Goal: Communication & Community: Answer question/provide support

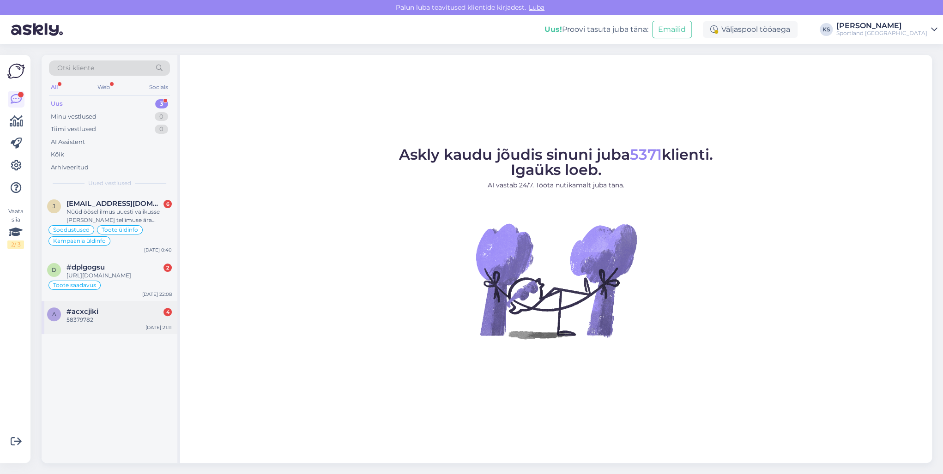
click at [124, 316] on div "#acxcjiki 4" at bounding box center [118, 311] width 105 height 8
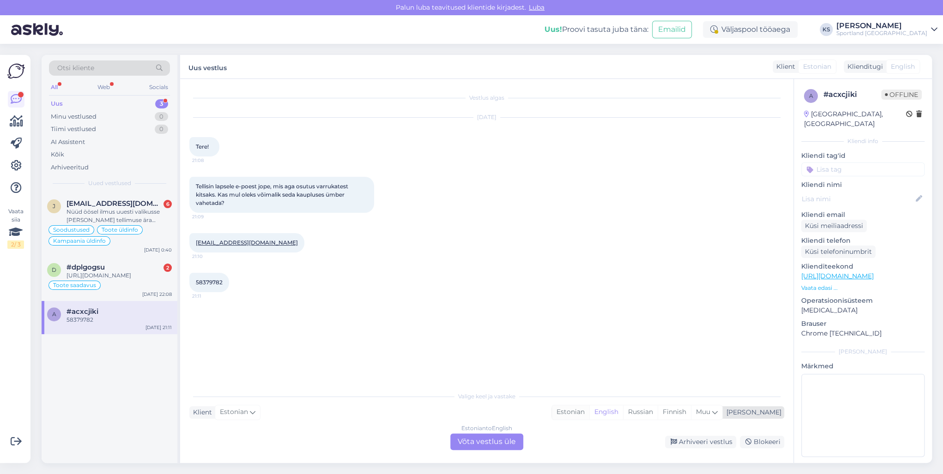
click at [589, 412] on div "Estonian" at bounding box center [570, 412] width 37 height 14
click at [514, 441] on div "Estonian to Estonian Võta vestlus üle" at bounding box center [486, 441] width 73 height 17
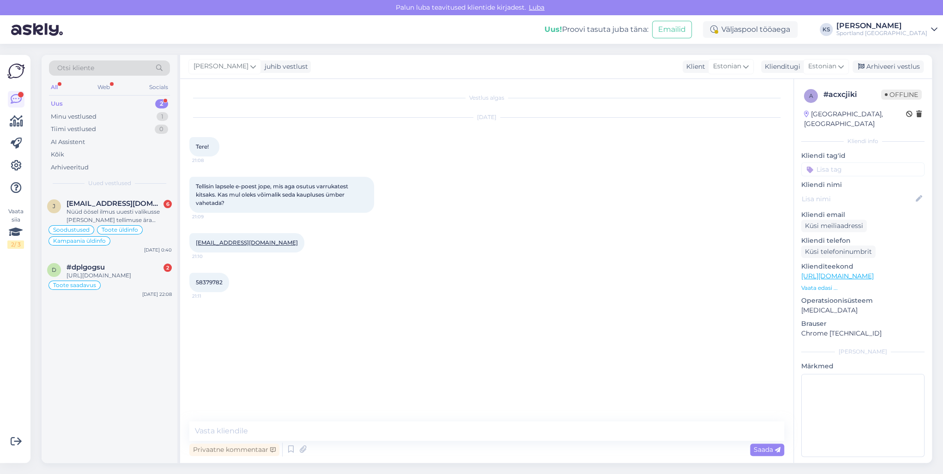
click at [536, 430] on textarea at bounding box center [486, 430] width 595 height 19
type textarea "Tere! [PERSON_NAME] klienditeenindusest"
click at [739, 344] on span "Tere! [PERSON_NAME] klienditeenindusest" at bounding box center [718, 341] width 118 height 7
click at [739, 343] on span "Tere! [PERSON_NAME] klienditeenindusest" at bounding box center [718, 341] width 118 height 7
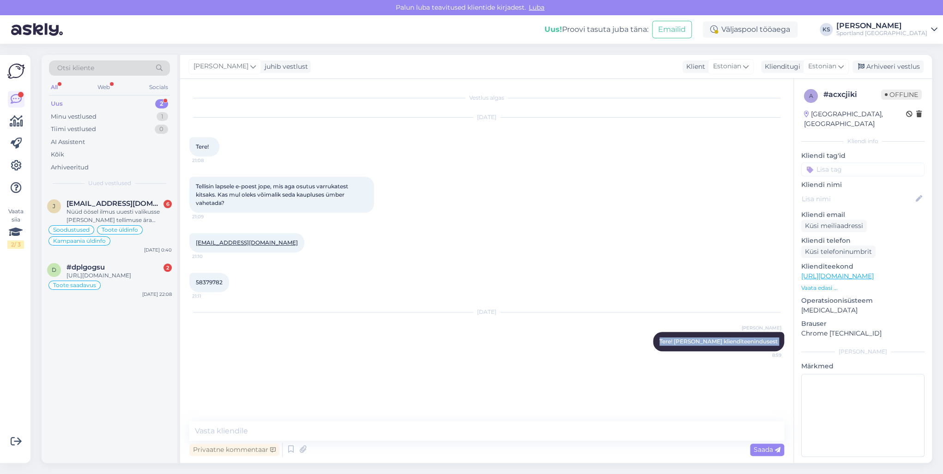
copy div "Tere! [PERSON_NAME] klienditeenindusest 8:59"
click at [128, 259] on div "d #dplgogsu 2 [URL][DOMAIN_NAME] Toote saadavus [DATE] 22:08" at bounding box center [110, 279] width 136 height 44
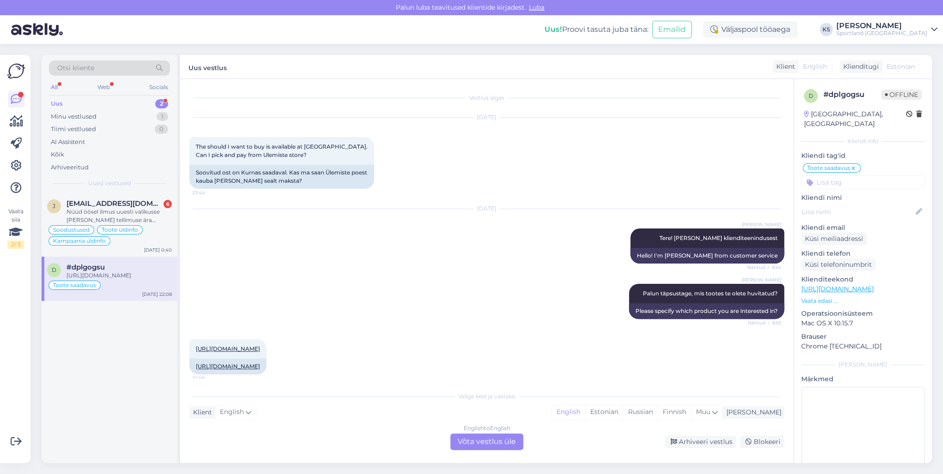
scroll to position [94, 0]
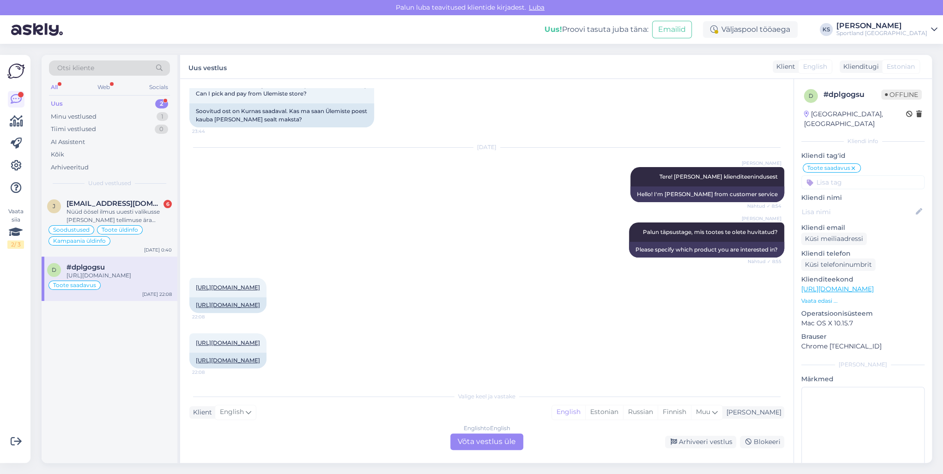
drag, startPoint x: 633, startPoint y: 415, endPoint x: 551, endPoint y: 445, distance: 87.8
click at [623, 415] on div "Estonian" at bounding box center [604, 412] width 38 height 14
click at [492, 454] on div "Vestlus algas [DATE] The should I want to buy is available at [GEOGRAPHIC_DATA]…" at bounding box center [486, 271] width 613 height 384
click at [494, 445] on div "English to Estonian Võta vestlus üle" at bounding box center [486, 441] width 73 height 17
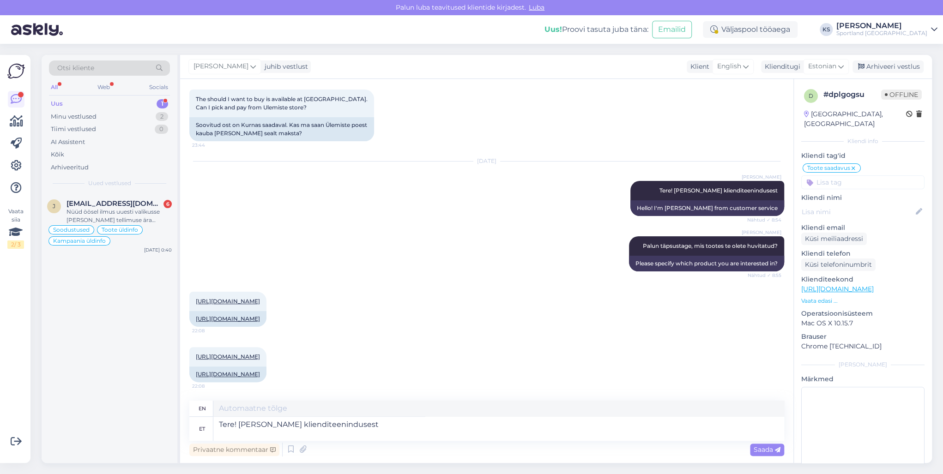
type textarea "Tere! [PERSON_NAME] klienditeenindusest"
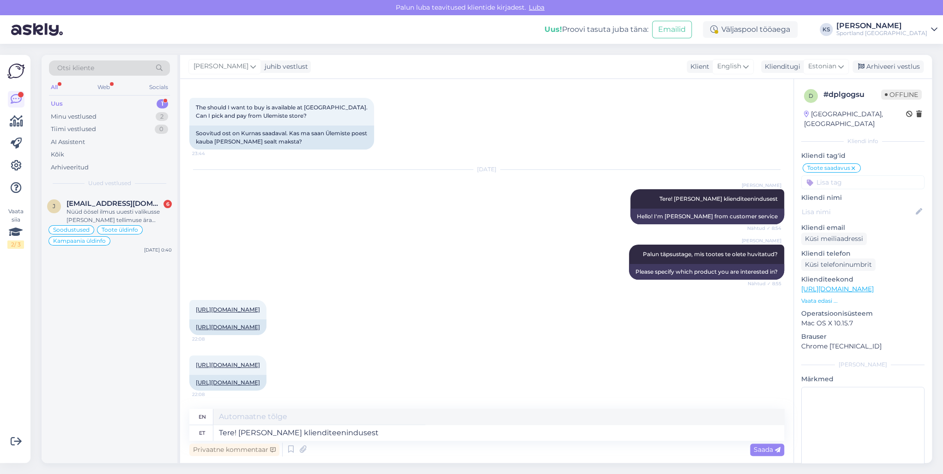
type textarea "Hello! I'm [PERSON_NAME] from customer service"
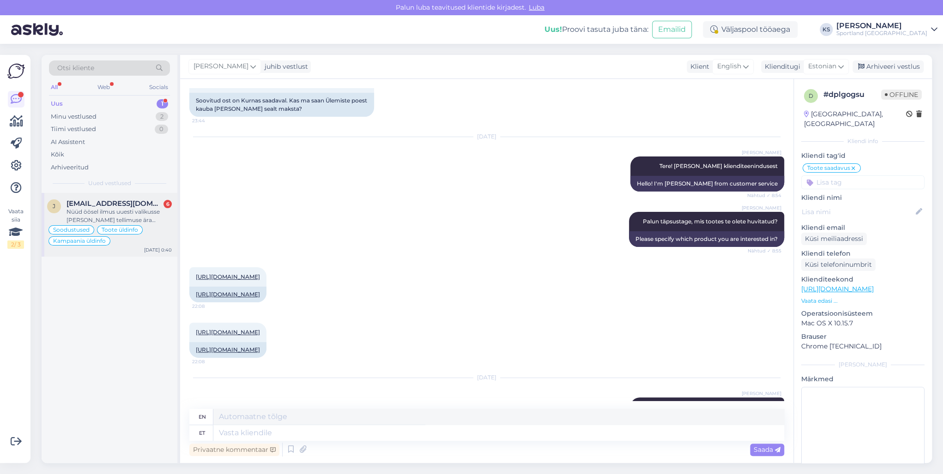
scroll to position [147, 0]
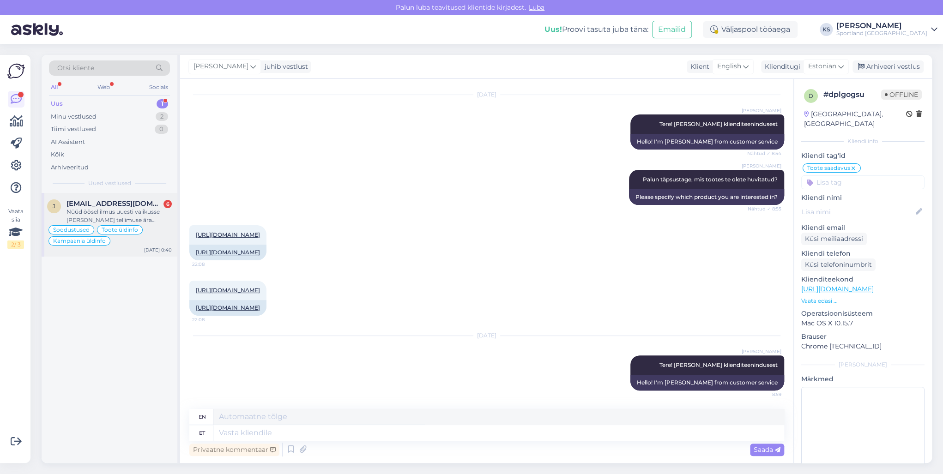
click at [119, 209] on div "Nüüd öösel ilmus uuesti valikusse [PERSON_NAME] tellimuse ära vormistada." at bounding box center [118, 216] width 105 height 17
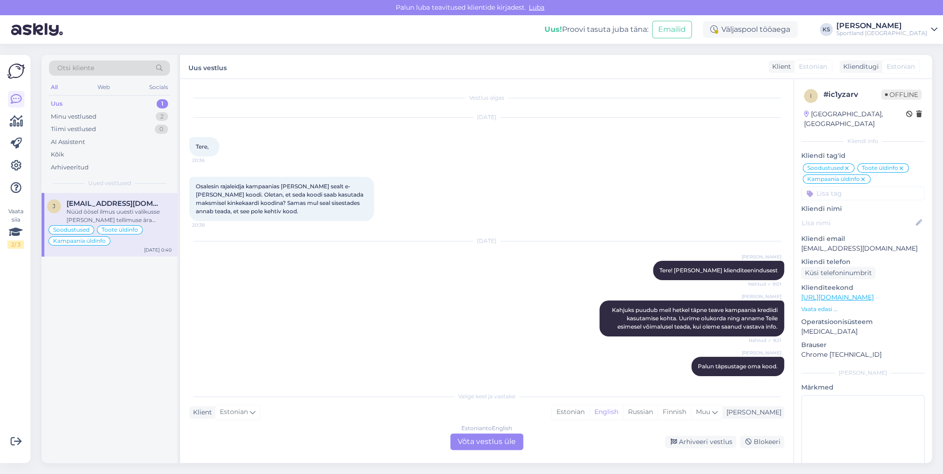
scroll to position [653, 0]
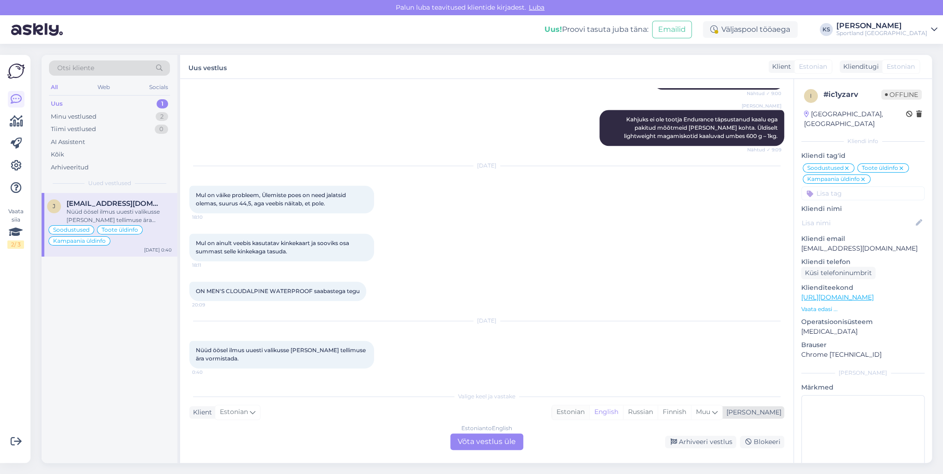
click at [589, 415] on div "Estonian" at bounding box center [570, 412] width 37 height 14
click at [493, 441] on div "Estonian to Estonian Võta vestlus üle" at bounding box center [486, 441] width 73 height 17
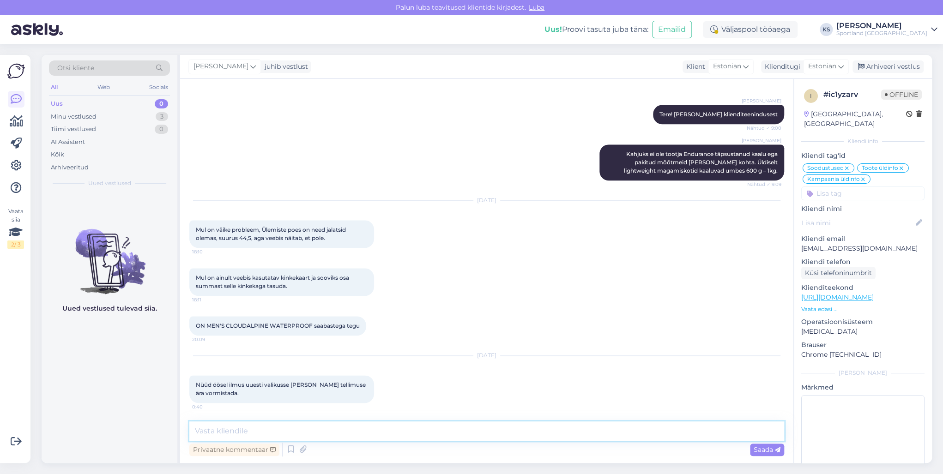
click at [493, 440] on textarea at bounding box center [486, 430] width 595 height 19
click at [491, 434] on textarea at bounding box center [486, 430] width 595 height 19
paste textarea "Tere! [PERSON_NAME] klienditeenindusest"
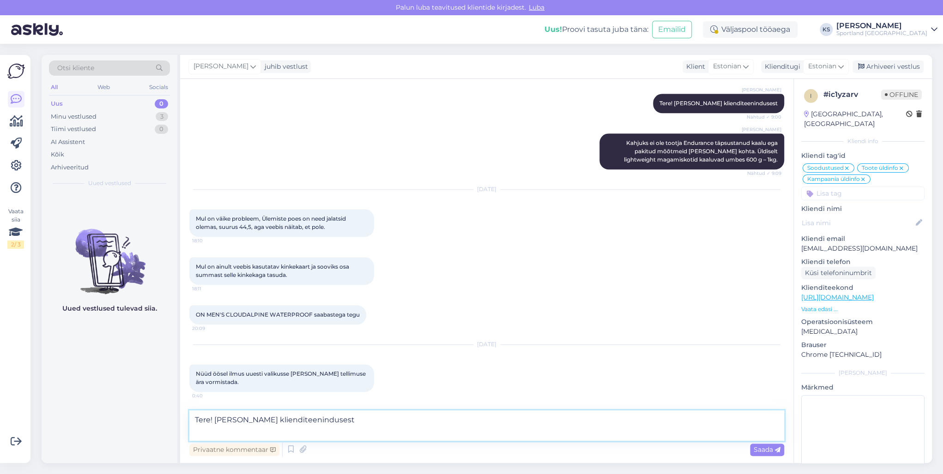
type textarea "Tere! [PERSON_NAME] klienditeenindusest"
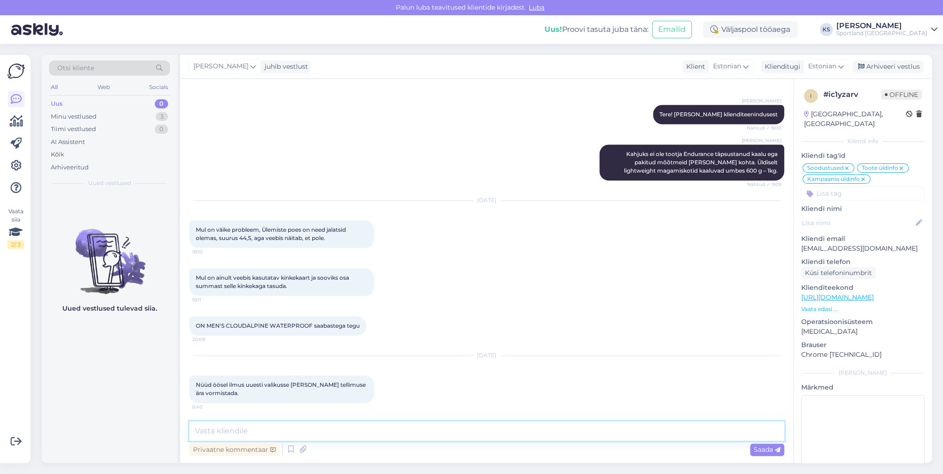
scroll to position [658, 0]
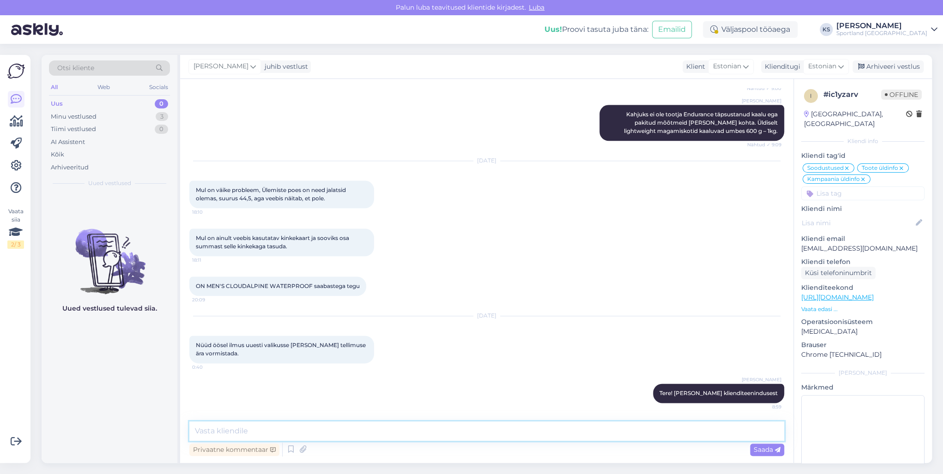
type textarea "S"
click at [301, 436] on textarea "Rõõm kuulda, et hiljem siiski nnestus vormistada tellimuse," at bounding box center [486, 430] width 595 height 19
click at [432, 428] on textarea "Rõõm kuulda, et hiljem siiski õnnestus vormistada tellimuse," at bounding box center [486, 430] width 595 height 19
click at [651, 434] on textarea "Rõõm kuulda, et hiljem siiski õnnestus vormistada tellimuse. Soovi korral saame…" at bounding box center [486, 430] width 595 height 19
click at [541, 429] on textarea "Rõõm kuulda, et hiljem siiski õnnestus vormistada tellimuse. Soovi korral saame…" at bounding box center [486, 430] width 595 height 19
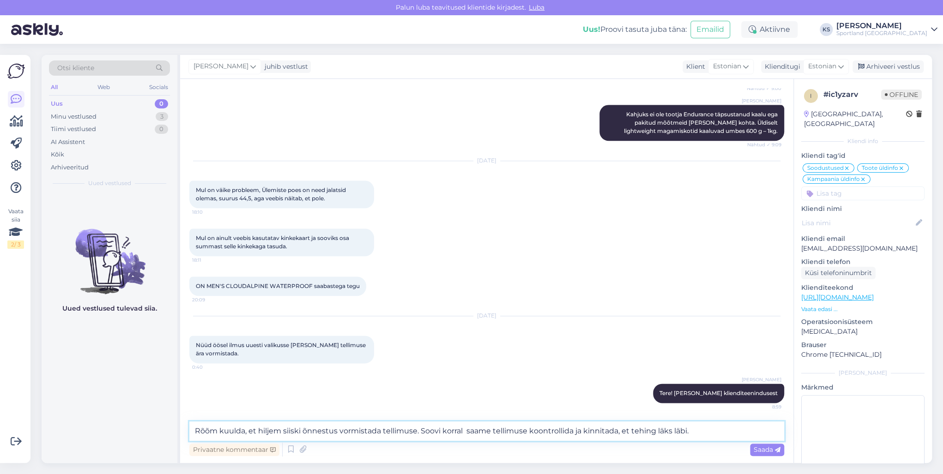
type textarea "Rõõm kuulda, et hiljem siiski õnnestus vormistada tellimuse. Soovi korral saame…"
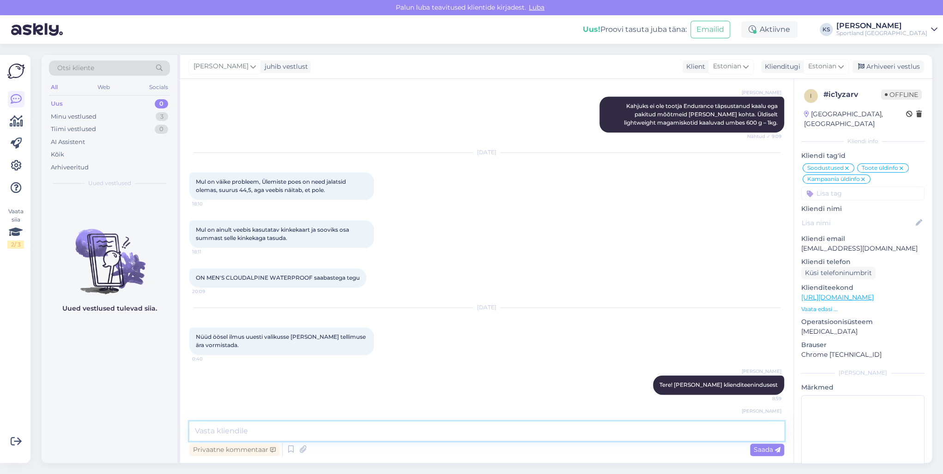
scroll to position [715, 0]
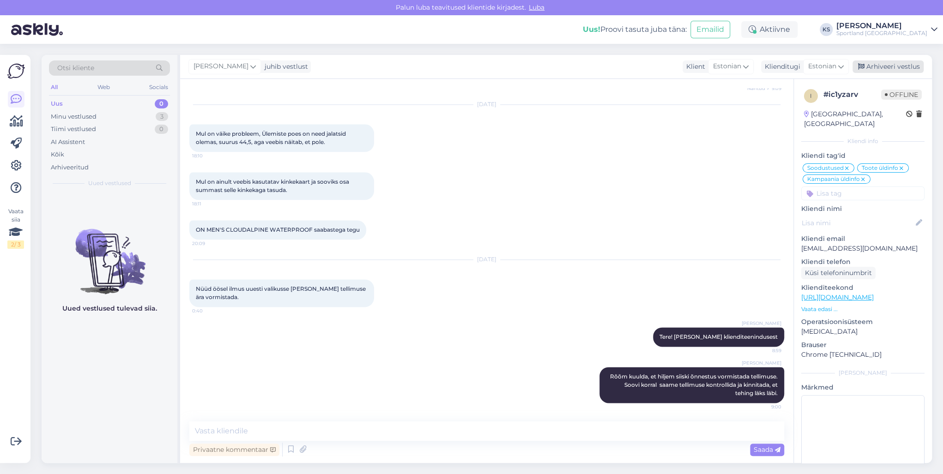
click at [883, 68] on div "Arhiveeri vestlus" at bounding box center [887, 66] width 71 height 12
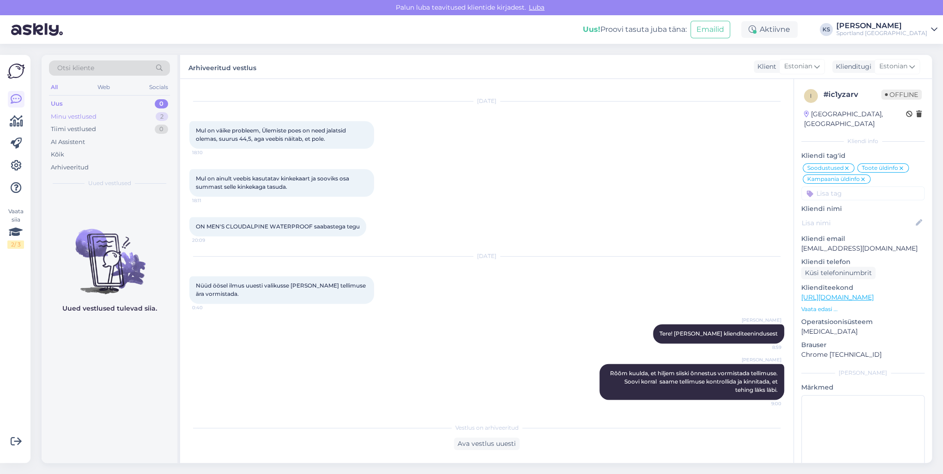
click at [161, 111] on div "Minu vestlused 2" at bounding box center [109, 116] width 121 height 13
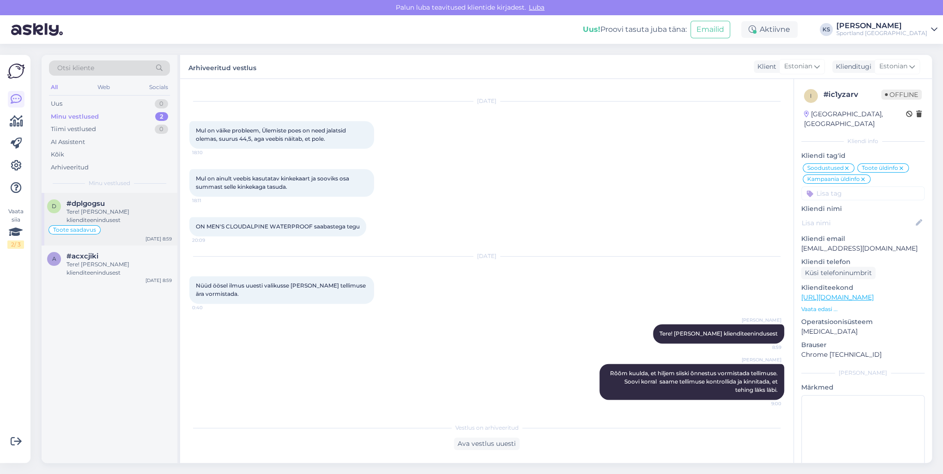
click at [135, 229] on div "Toote saadavus" at bounding box center [109, 229] width 125 height 11
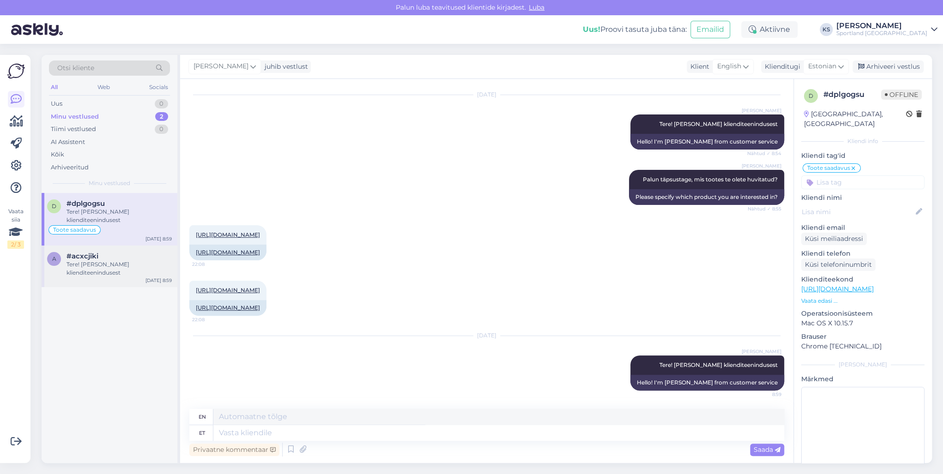
click at [112, 253] on div "#acxcjiki" at bounding box center [118, 256] width 105 height 8
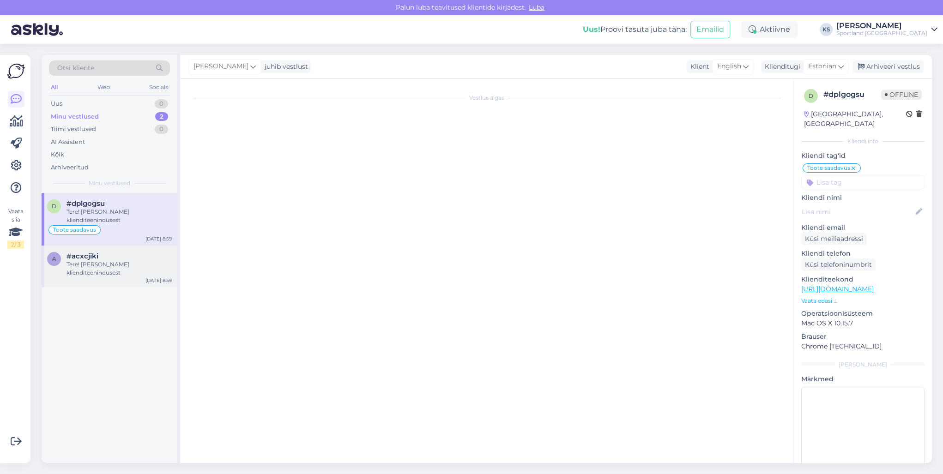
scroll to position [0, 0]
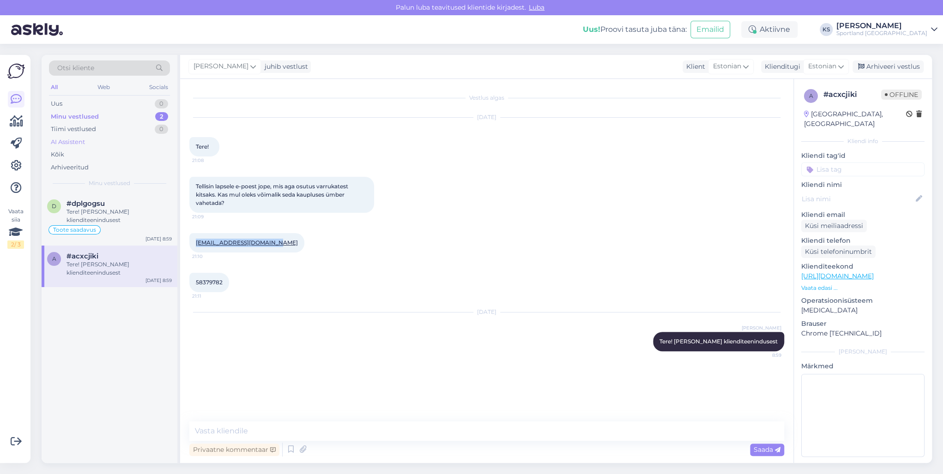
drag, startPoint x: 272, startPoint y: 246, endPoint x: 116, endPoint y: 137, distance: 190.3
click at [193, 246] on div "[EMAIL_ADDRESS][DOMAIN_NAME] 21:10" at bounding box center [246, 242] width 115 height 19
copy link "[EMAIL_ADDRESS][DOMAIN_NAME]"
click at [449, 435] on textarea at bounding box center [486, 430] width 595 height 19
type textarea "Vastasime teile e-[PERSON_NAME]."
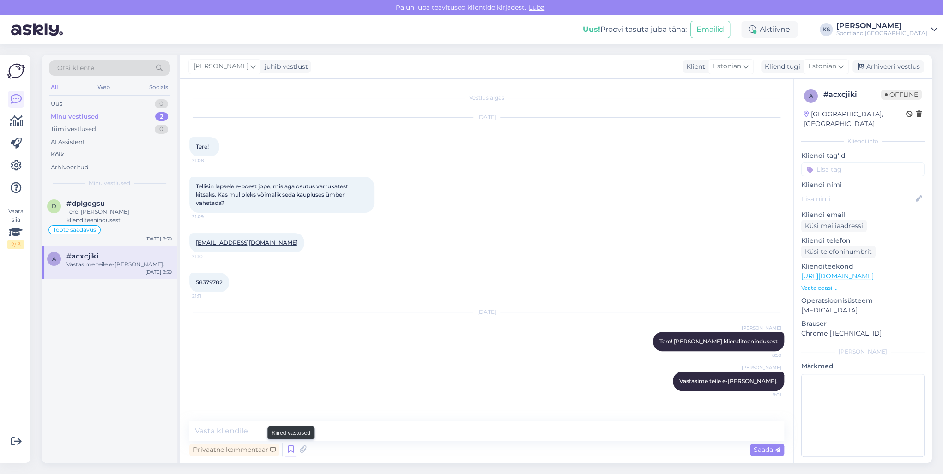
click at [290, 450] on icon at bounding box center [290, 450] width 11 height 14
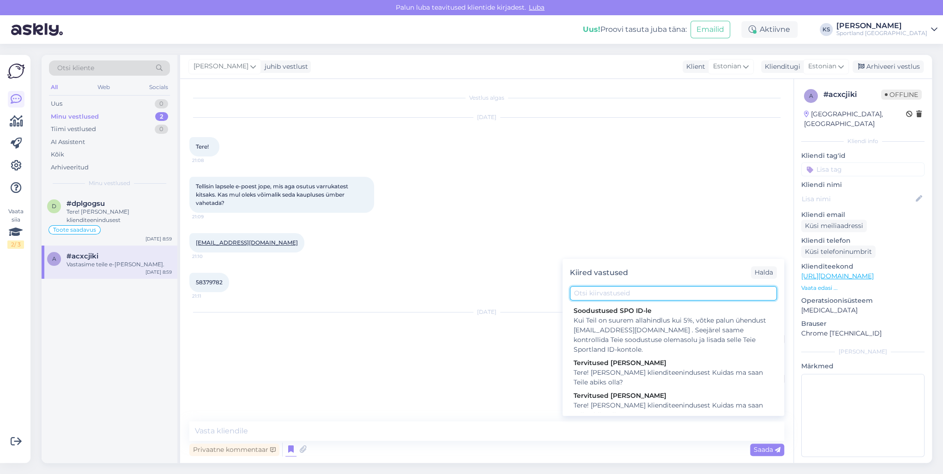
click at [598, 293] on input "text" at bounding box center [673, 293] width 207 height 14
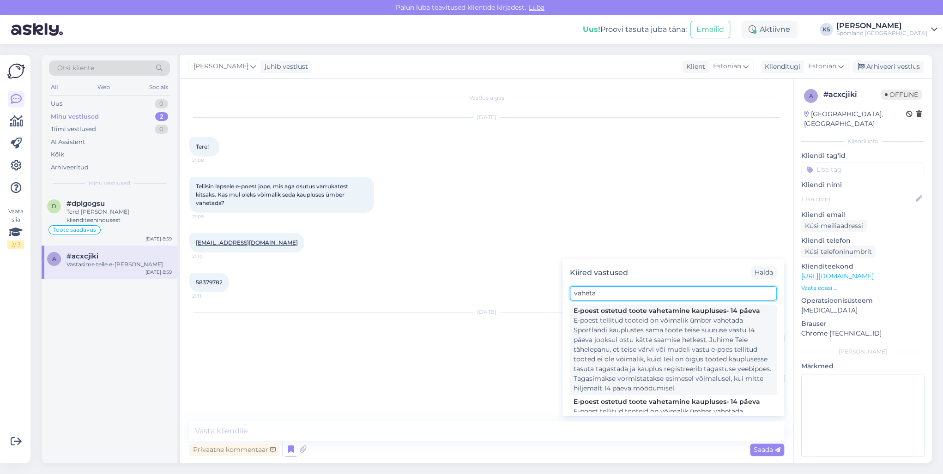
type input "vaheta"
click at [598, 331] on div "E-poest tellitud tooteid on võimalik ümber vahetada Sportlandi kauplustes sama …" at bounding box center [672, 355] width 199 height 78
type textarea "E-poest tellitud tooteid on võimalik ümber vahetada Sportlandi kauplustes sama …"
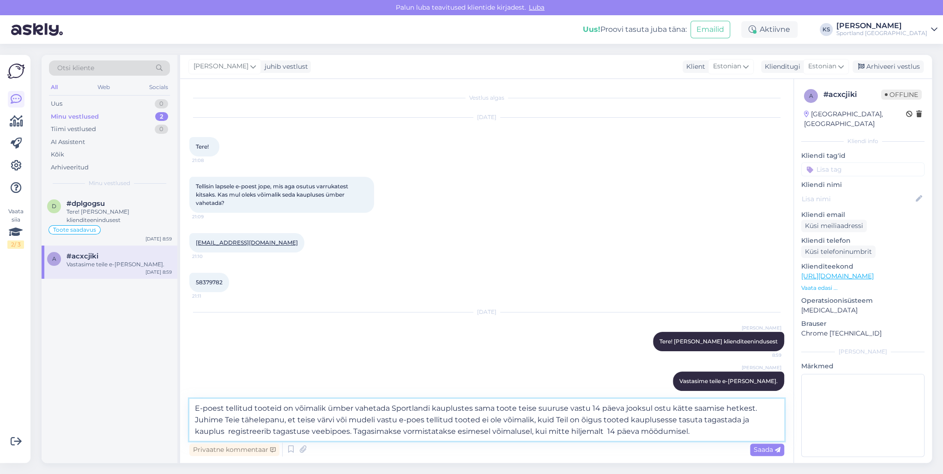
click at [401, 403] on textarea "E-poest tellitud tooteid on võimalik ümber vahetada Sportlandi kauplustes sama …" at bounding box center [486, 420] width 595 height 42
drag, startPoint x: 675, startPoint y: 433, endPoint x: 90, endPoint y: 364, distance: 589.9
click at [90, 364] on div "Otsi kliente All Web Socials Uus 0 Minu vestlused 2 Tiimi vestlused 0 AI Assist…" at bounding box center [487, 259] width 890 height 408
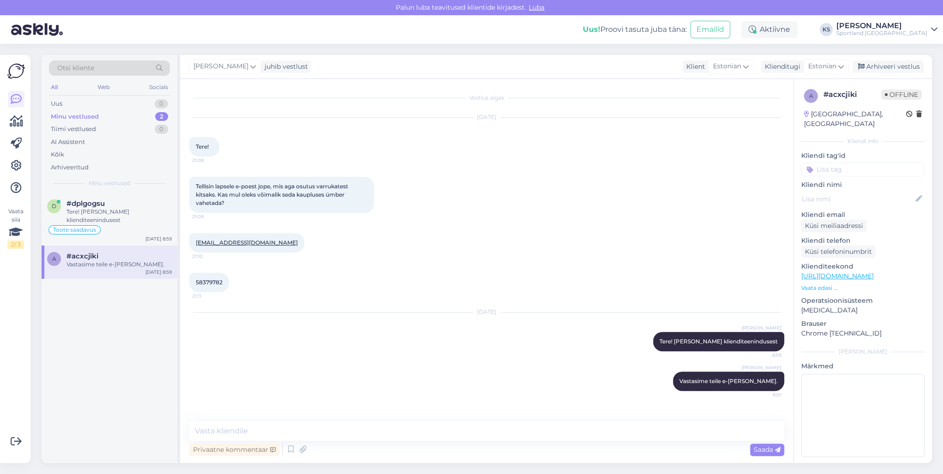
click at [856, 163] on input at bounding box center [862, 170] width 123 height 14
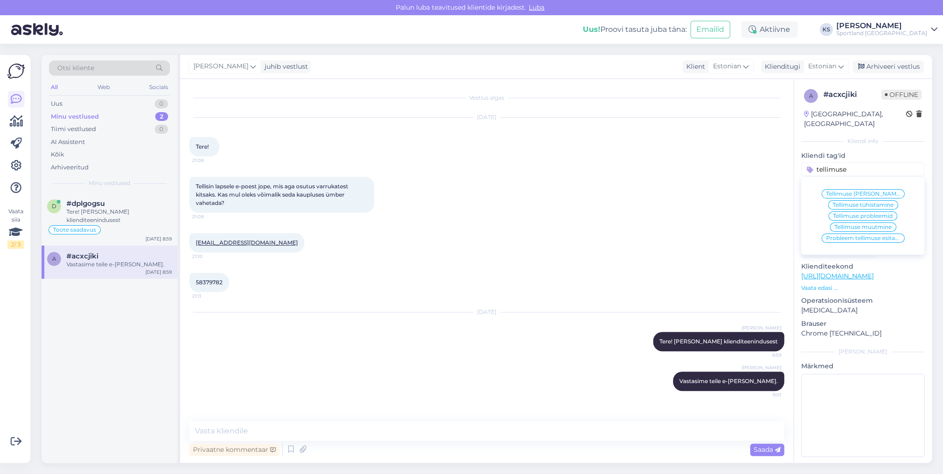
click at [860, 163] on input "tellimuse" at bounding box center [862, 170] width 123 height 14
type input "vaheta"
click at [850, 202] on span "Toodete vahetamine (e-pood)" at bounding box center [863, 205] width 74 height 6
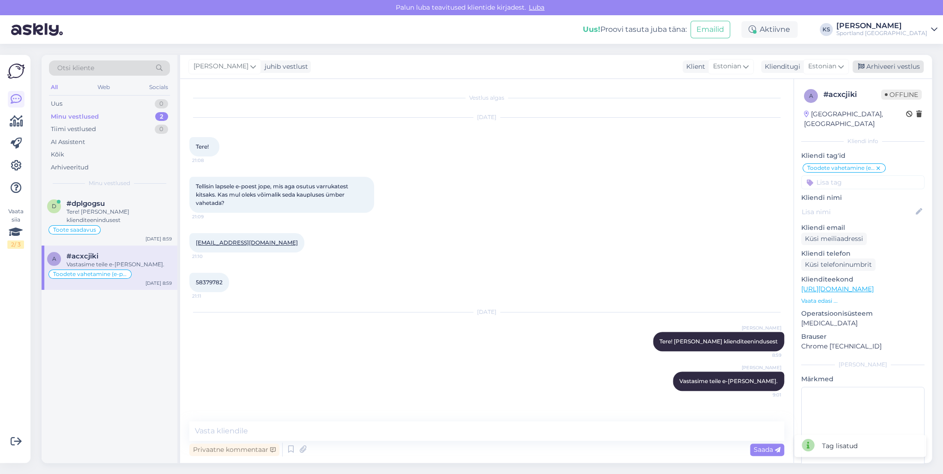
click at [906, 64] on div "Arhiveeri vestlus" at bounding box center [887, 66] width 71 height 12
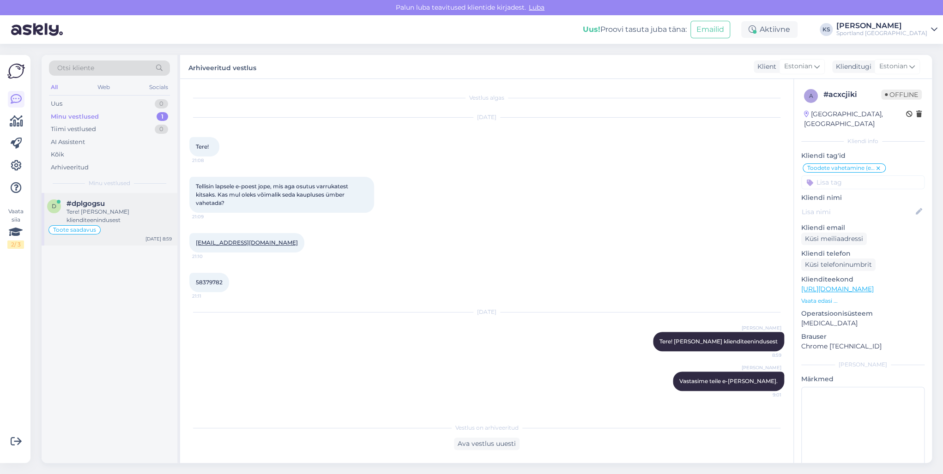
click at [105, 220] on div "Tere! [PERSON_NAME] klienditeenindusest" at bounding box center [118, 216] width 105 height 17
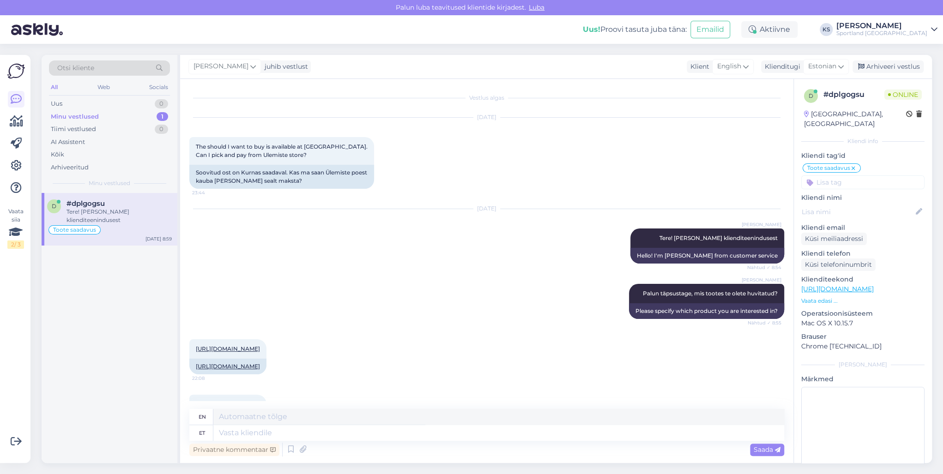
scroll to position [147, 0]
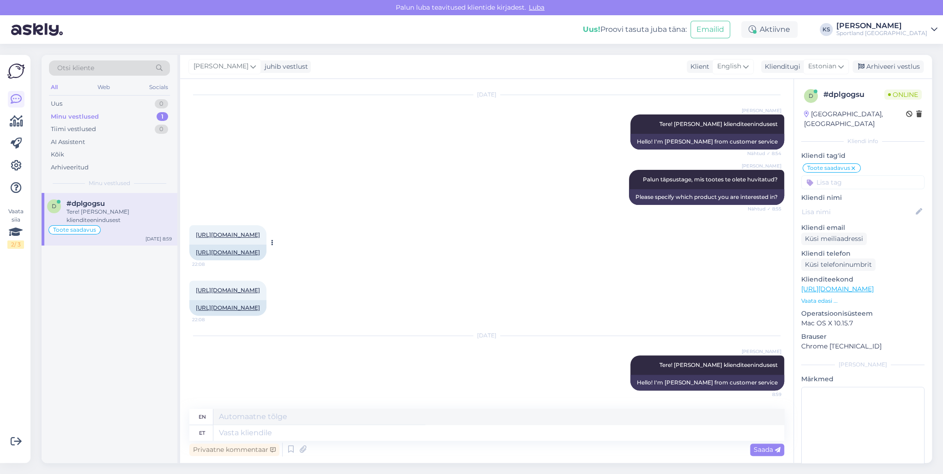
click at [260, 231] on link "[URL][DOMAIN_NAME]" at bounding box center [228, 234] width 64 height 7
click at [260, 287] on link "[URL][DOMAIN_NAME]" at bounding box center [228, 290] width 64 height 7
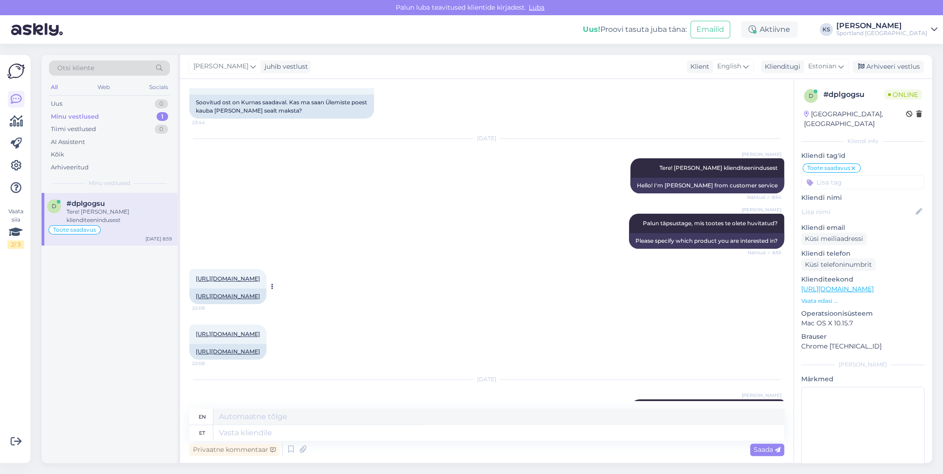
scroll to position [0, 0]
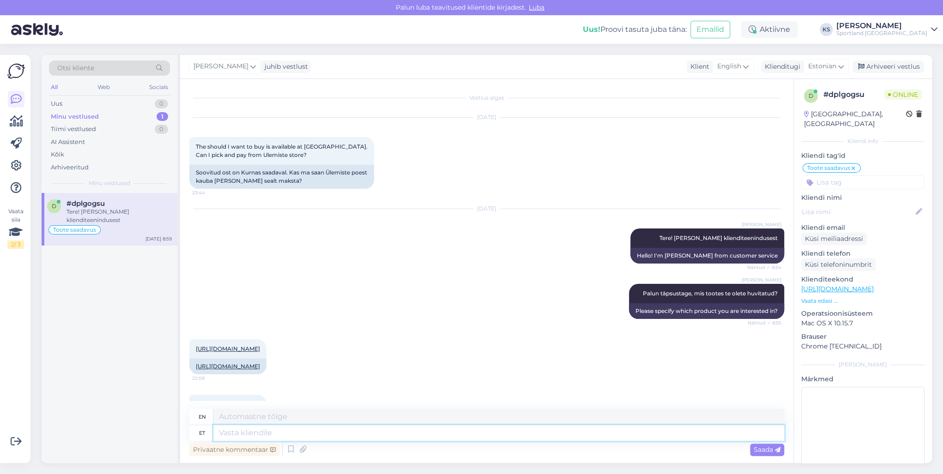
click at [373, 439] on textarea at bounding box center [498, 433] width 571 height 16
click at [291, 451] on icon at bounding box center [290, 450] width 11 height 14
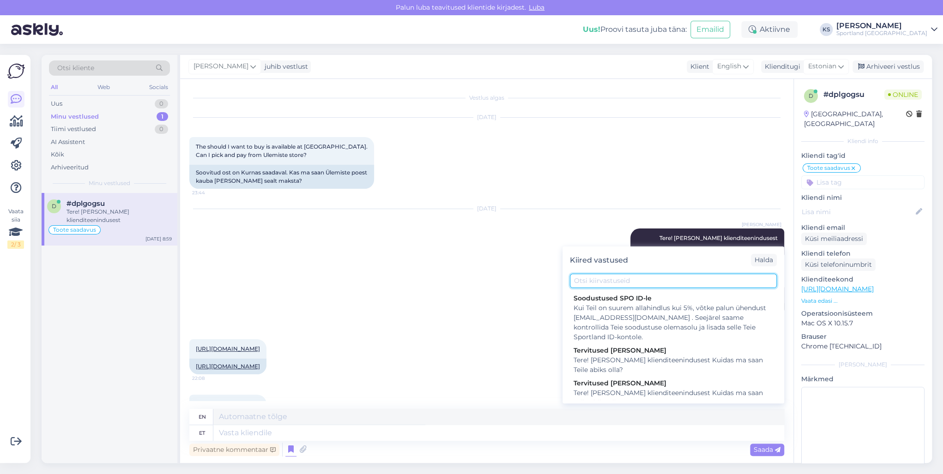
drag, startPoint x: 624, startPoint y: 283, endPoint x: 935, endPoint y: 290, distance: 311.2
click at [632, 283] on input "text" at bounding box center [673, 281] width 207 height 14
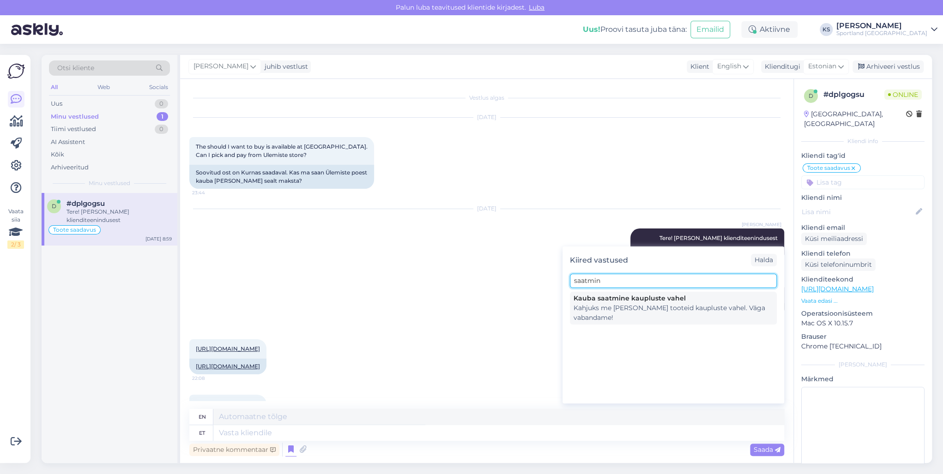
type input "saatmin"
click at [622, 311] on div "Kahjuks me [PERSON_NAME] tooteid kaupluste vahel. Väga vabandame!" at bounding box center [672, 312] width 199 height 19
type textarea "Unfortunately, we do not ship products between stores. We are very sorry!"
type textarea "Kahjuks me [PERSON_NAME] tooteid kaupluste vahel. Väga vabandame!"
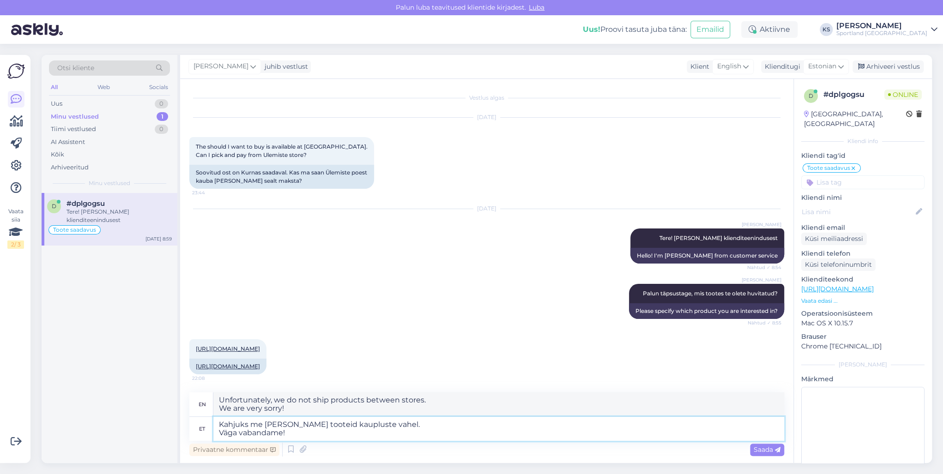
click at [373, 432] on textarea "Kahjuks me [PERSON_NAME] tooteid kaupluste vahel. Väga vabandame!" at bounding box center [498, 429] width 571 height 24
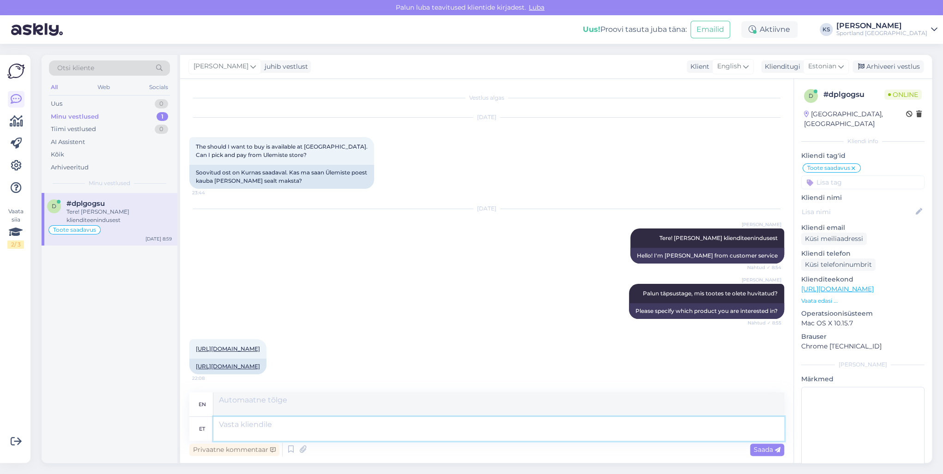
scroll to position [219, 0]
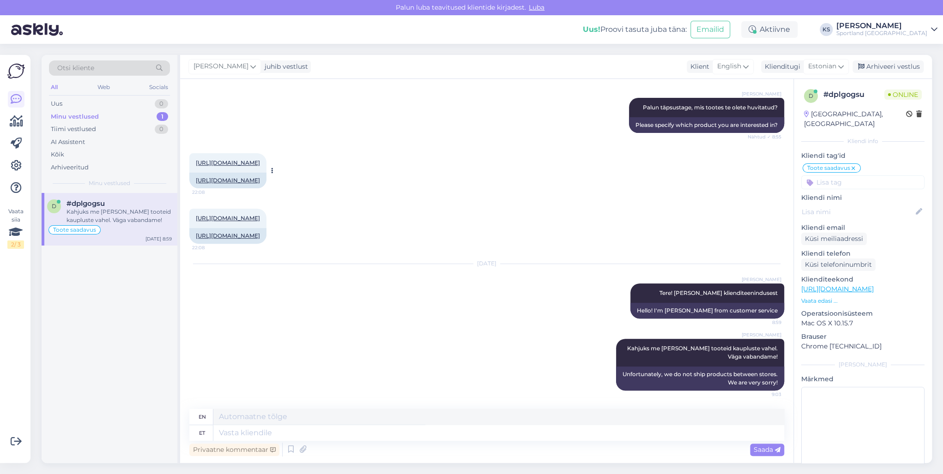
click at [236, 159] on link "[URL][DOMAIN_NAME]" at bounding box center [228, 162] width 64 height 7
click at [274, 429] on textarea at bounding box center [498, 433] width 571 height 16
paste textarea "[URL][DOMAIN_NAME]"
type textarea "[URL][DOMAIN_NAME]"
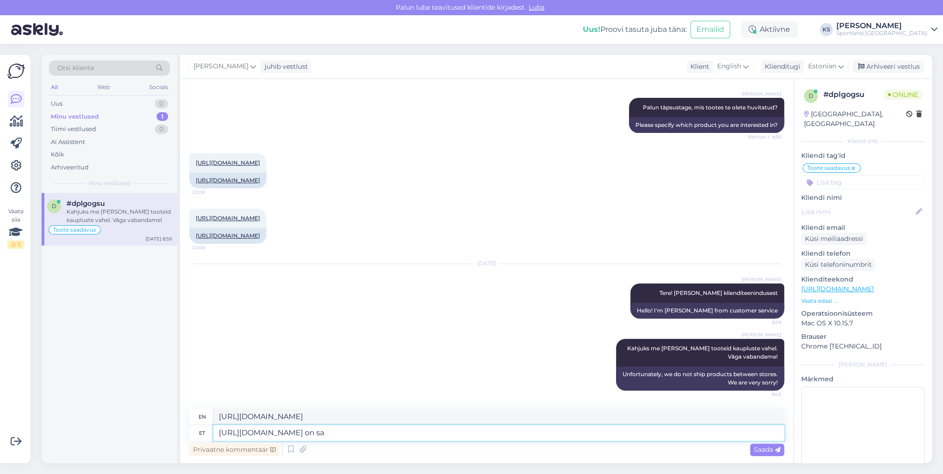
type textarea "[URL][DOMAIN_NAME] on saa"
type textarea "[URL][DOMAIN_NAME] is"
type textarea "[URL][DOMAIN_NAME] on saadaval"
type textarea "[URL][DOMAIN_NAME] is available"
type textarea "[URL][DOMAIN_NAME] on saadaval 2"
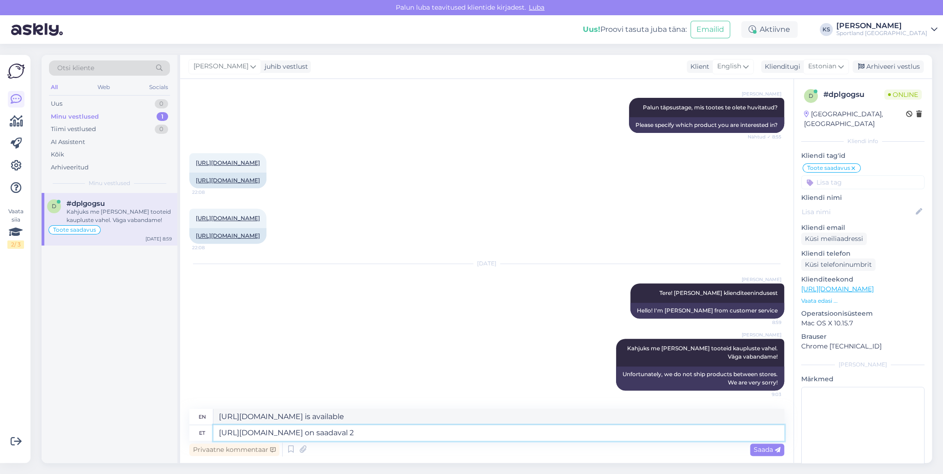
type textarea "[URL][DOMAIN_NAME] 2 are available"
type textarea "[URL][DOMAIN_NAME] on saadaval 2 Outlet"
type textarea "[URL][DOMAIN_NAME] is available in 2 Outlets"
type textarea "[URL][DOMAIN_NAME] on saadaval 2 Outlet kauplustes, m"
type textarea "[URL][DOMAIN_NAME] is available in 2 Outlet stores,"
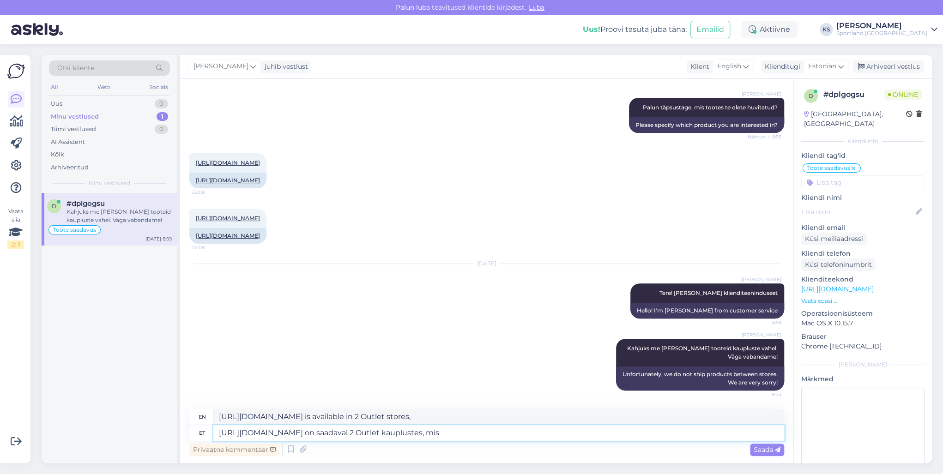
type textarea "[URL][DOMAIN_NAME] on saadaval 2 Outlet kauplustes, mis a"
type textarea "[URL][DOMAIN_NAME] is available in 2 Outlet stores, which"
type textarea "[URL][DOMAIN_NAME] on saadaval 2 Outlet kauplustes, mis asuvad"
type textarea "[URL][DOMAIN_NAME] is available in 2 Outlet stores located in"
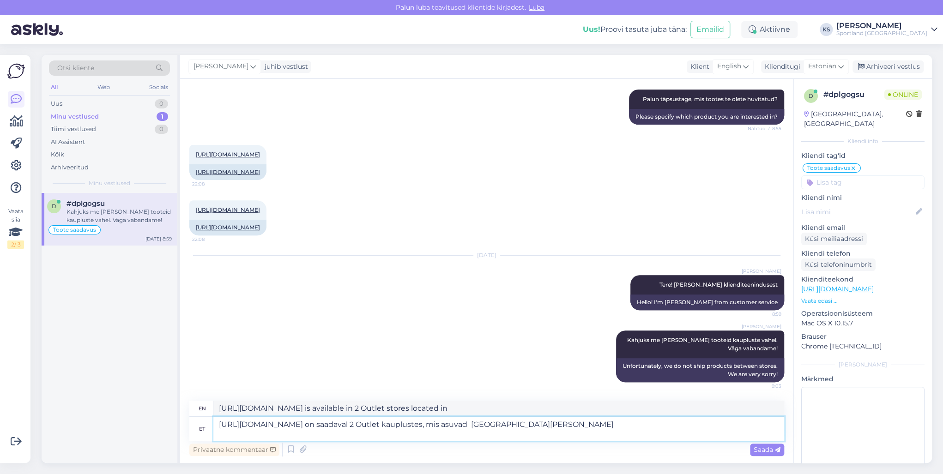
type textarea "[URL][DOMAIN_NAME] on saadaval 2 Outlet kauplustes, mis asuvad [GEOGRAPHIC_DATA…"
type textarea "[URL][DOMAIN_NAME] is available in 2 Outlet stores located in [GEOGRAPHIC_DATA]"
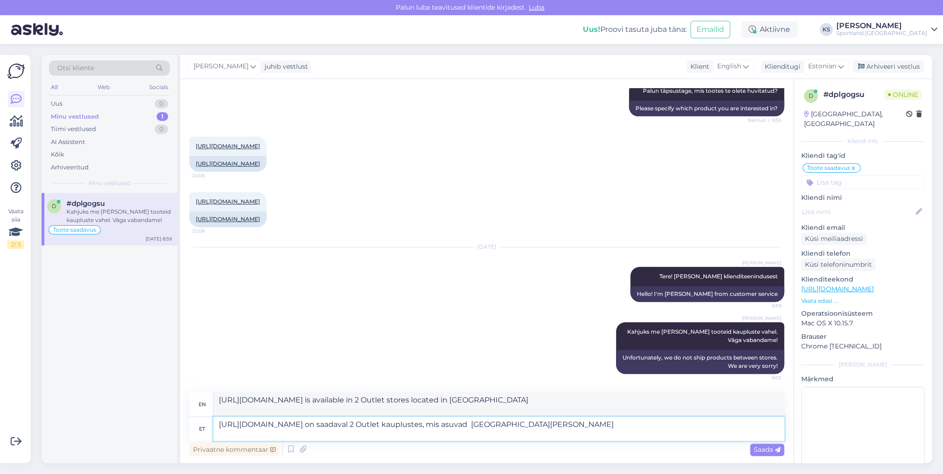
type textarea "[URL][DOMAIN_NAME] on saadaval 2 Outlet kauplustes, mis asuvad [GEOGRAPHIC_DATA…"
type textarea "[URL][DOMAIN_NAME] is available in 2 Outlet stores located in [GEOGRAPHIC_DATA]…"
type textarea "[URL][DOMAIN_NAME] on saadaval 2 Outlet kauplustes, mis asuvad [GEOGRAPHIC_DATA…"
type textarea "[URL][DOMAIN_NAME] is available in 2 Outlet stores located in [GEOGRAPHIC_DATA]…"
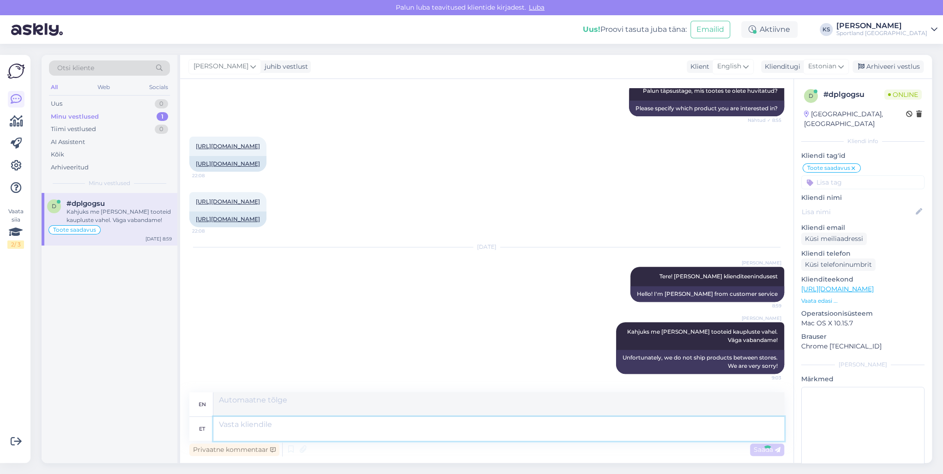
scroll to position [307, 0]
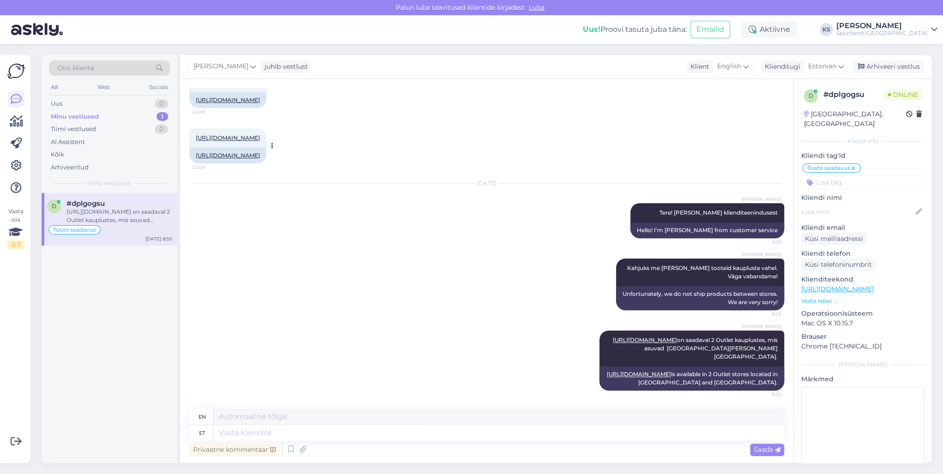
click at [260, 152] on link "[URL][DOMAIN_NAME]" at bounding box center [228, 155] width 64 height 7
drag, startPoint x: 397, startPoint y: 436, endPoint x: 434, endPoint y: 439, distance: 37.1
click at [397, 436] on textarea at bounding box center [498, 433] width 571 height 16
paste textarea "[URL][DOMAIN_NAME]"
type textarea "[URL][DOMAIN_NAME]"
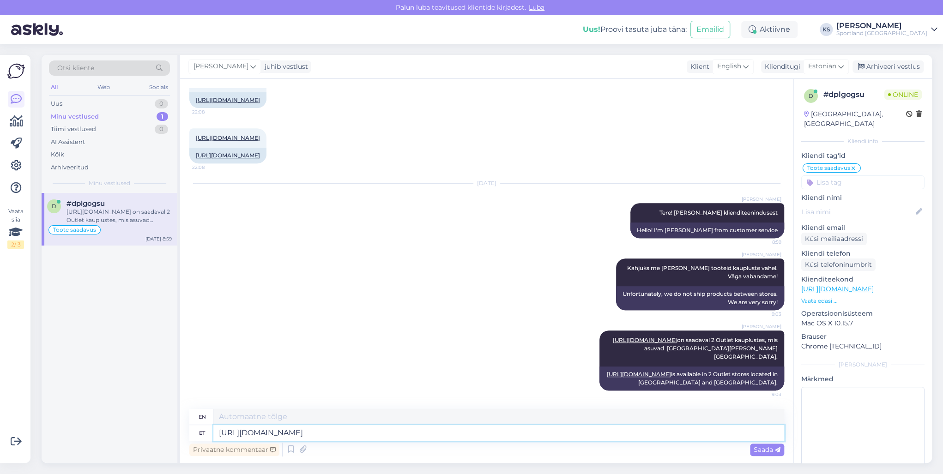
type textarea "[URL][DOMAIN_NAME]"
type textarea "[URL][DOMAIN_NAME] on sa"
type textarea "[URL][DOMAIN_NAME] is"
type textarea "[URL][DOMAIN_NAME] on saadaval ai"
type textarea "[URL][DOMAIN_NAME] is available"
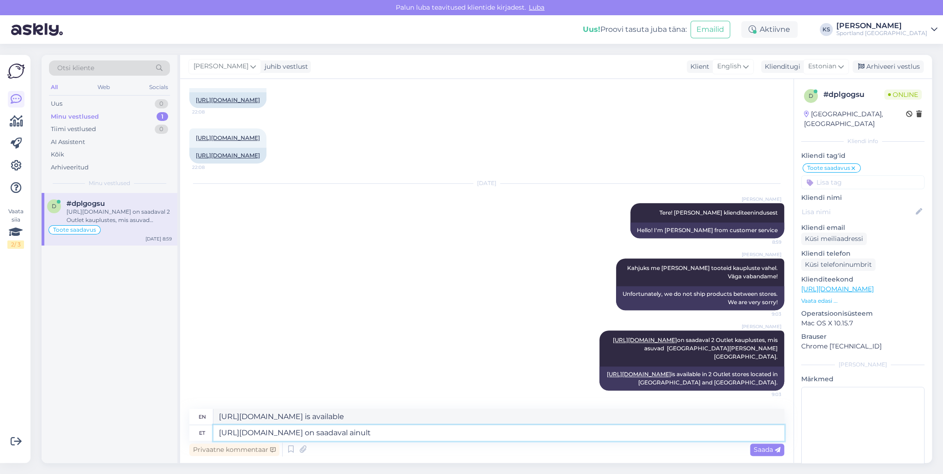
type textarea "[URL][DOMAIN_NAME] on saadaval ainult"
type textarea "[URL][DOMAIN_NAME] is only available"
type textarea "[URL][DOMAIN_NAME] on saadaval ainult Kurna"
type textarea "[URL][DOMAIN_NAME] is only available in [GEOGRAPHIC_DATA]"
type textarea "[URL][DOMAIN_NAME] on saadaval ainult Kurna kaupluses."
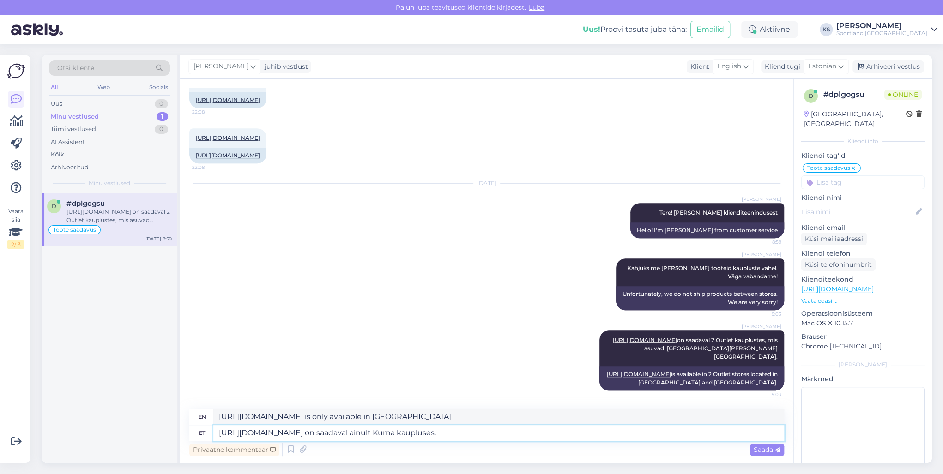
type textarea "[URL][DOMAIN_NAME] is available only in the Kurna store."
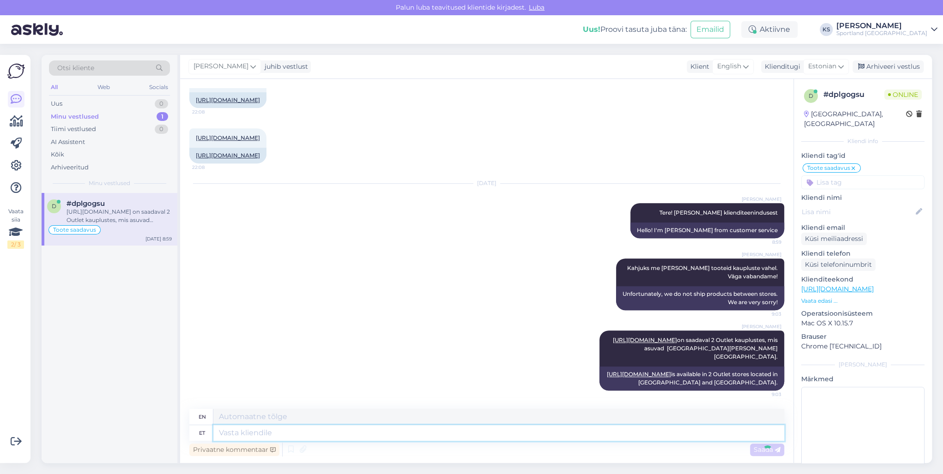
scroll to position [396, 0]
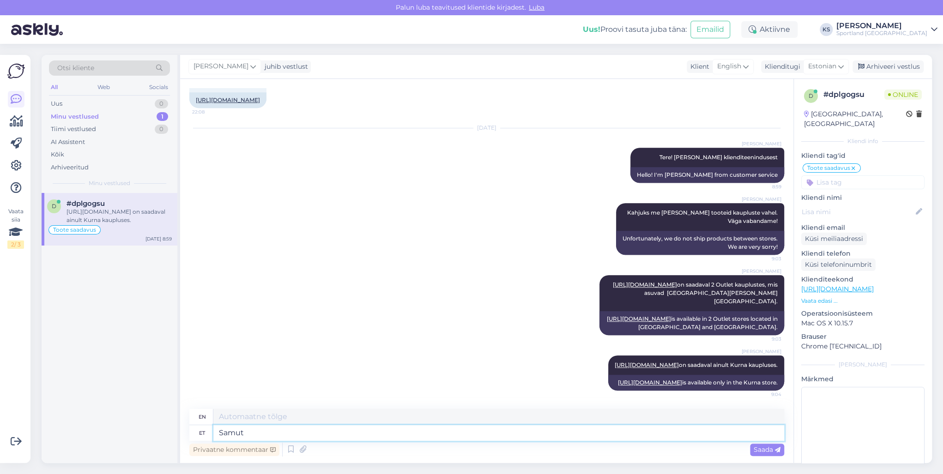
type textarea "Samuti"
type textarea "Also"
type textarea "Samuti"
type textarea "Samut"
type textarea "Samuti kõik t"
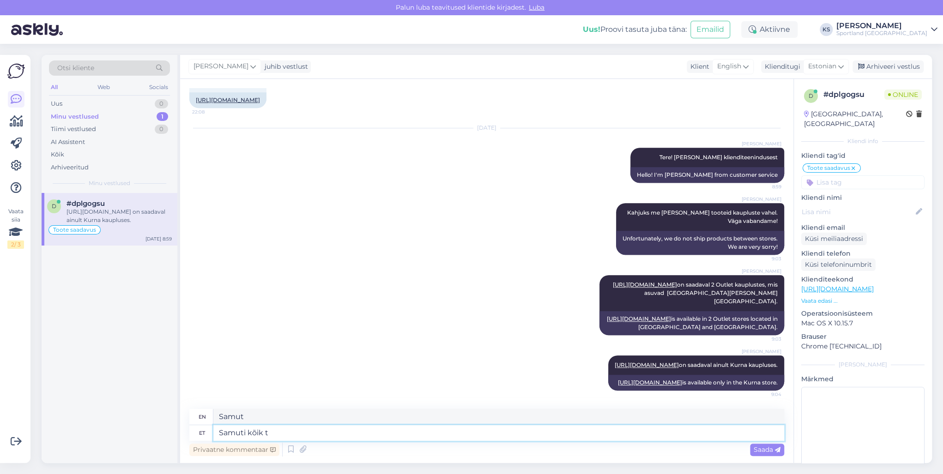
type textarea "Also all"
type textarea "Samuti kõik tooted o"
type textarea "Also all products"
type textarea "Samuti kõik tooted on tel"
type textarea "Also, all products are"
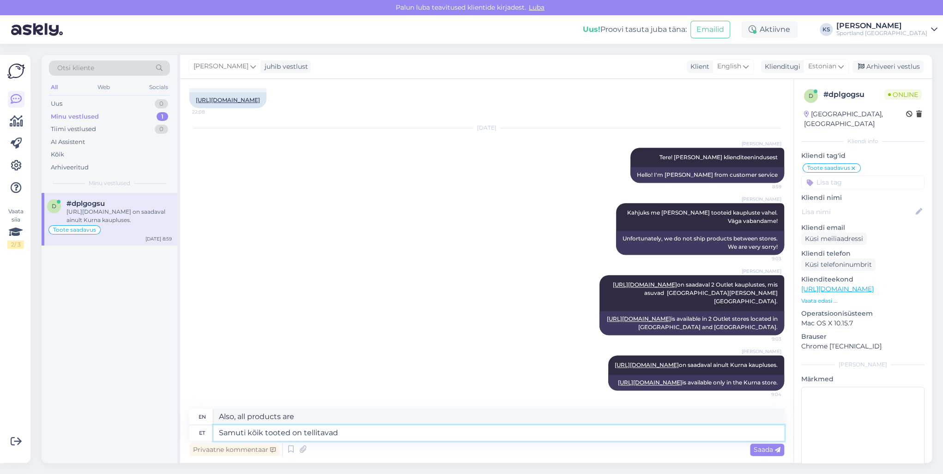
type textarea "Samuti kõik tooted on tellitavad v"
type textarea "All products are also available to order."
type textarea "Samuti kõik tooted on tellitavad veebipoes."
type textarea "All products are also available to order in the online store."
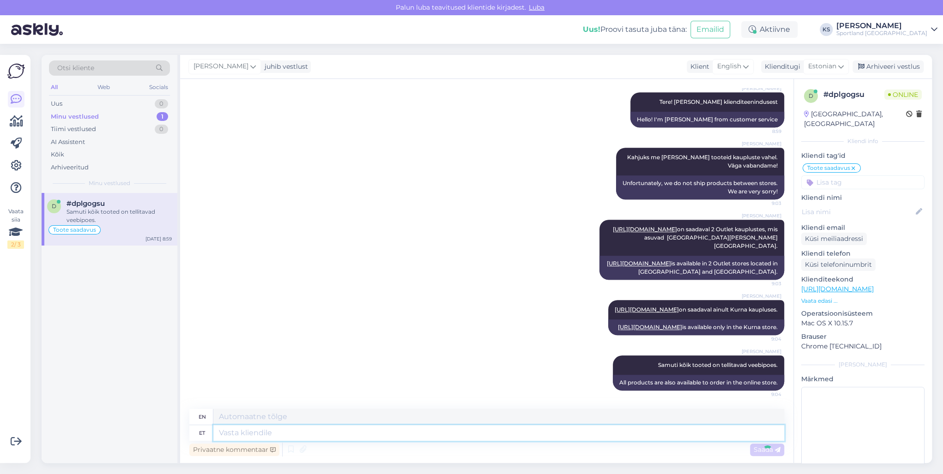
scroll to position [451, 0]
click at [890, 65] on div "Arhiveeri vestlus" at bounding box center [887, 66] width 71 height 12
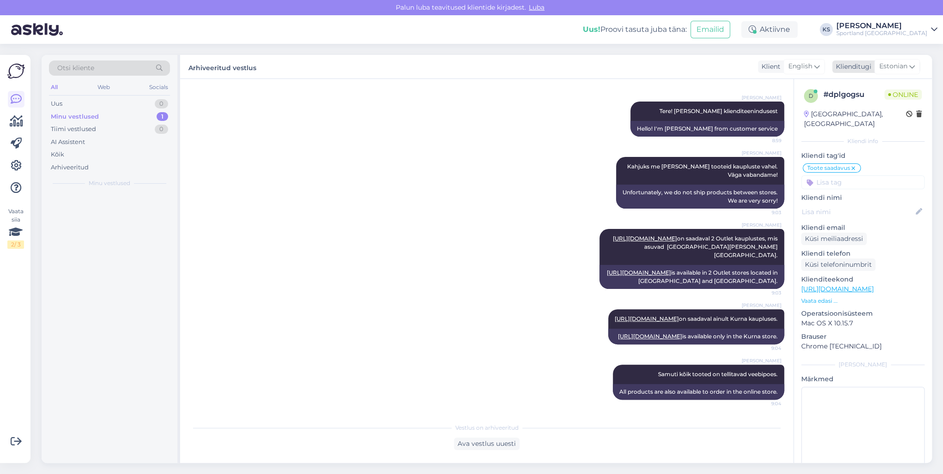
scroll to position [442, 0]
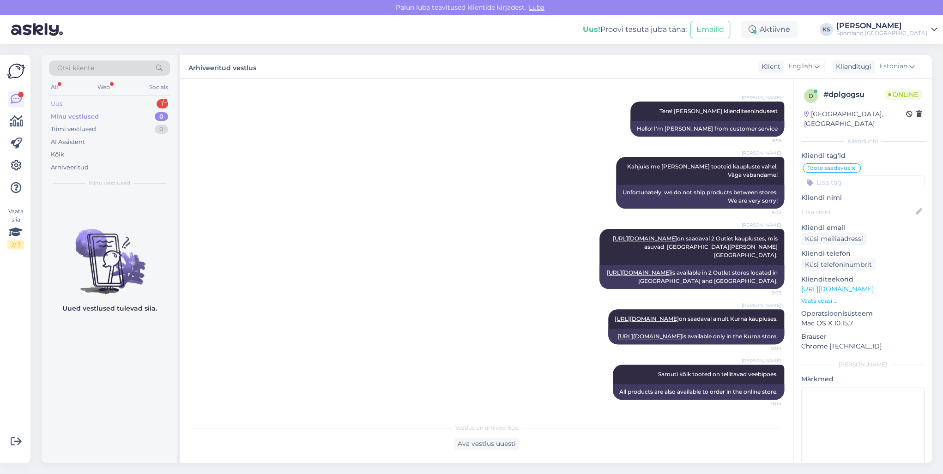
click at [155, 102] on div "Uus 1" at bounding box center [109, 103] width 121 height 13
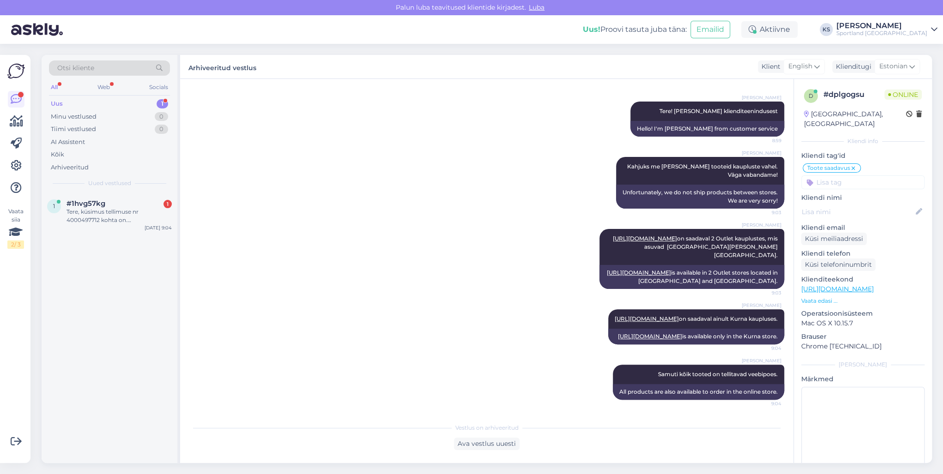
click at [144, 192] on div "Otsi kliente All Web Socials Uus 1 Minu vestlused 0 Tiimi vestlused 0 AI Assist…" at bounding box center [110, 124] width 136 height 138
click at [146, 196] on div "1 #1hvg57kg 1 Tere, küsimus tellimuse nr 4000497712 kohta on. [PERSON_NAME] oli…" at bounding box center [110, 214] width 136 height 42
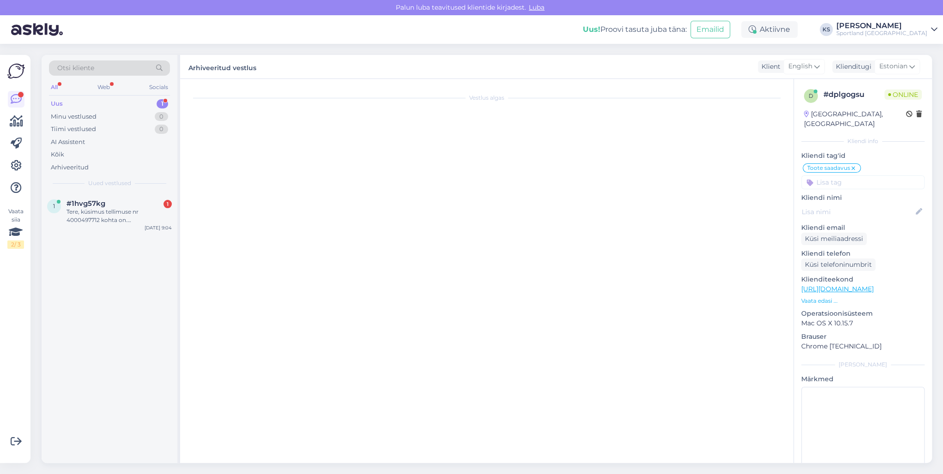
scroll to position [0, 0]
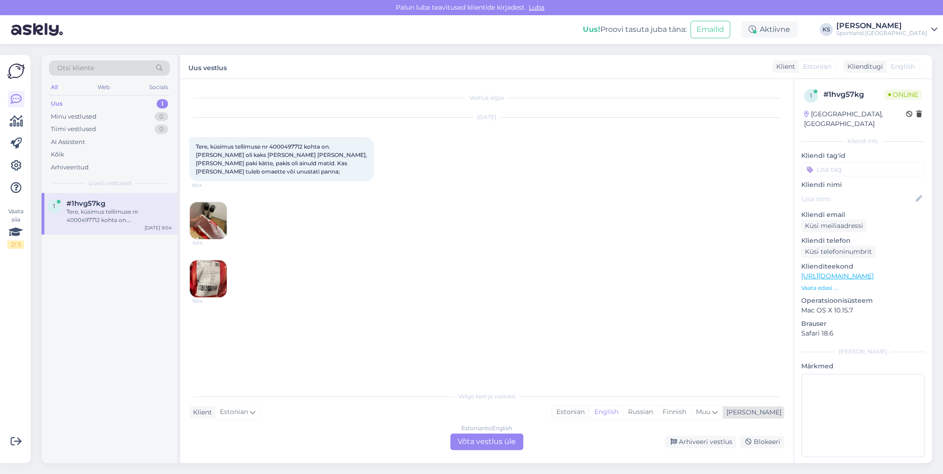
click at [589, 406] on div "Estonian" at bounding box center [570, 412] width 37 height 14
click at [517, 445] on div "Estonian to Estonian Võta vestlus üle" at bounding box center [486, 441] width 73 height 17
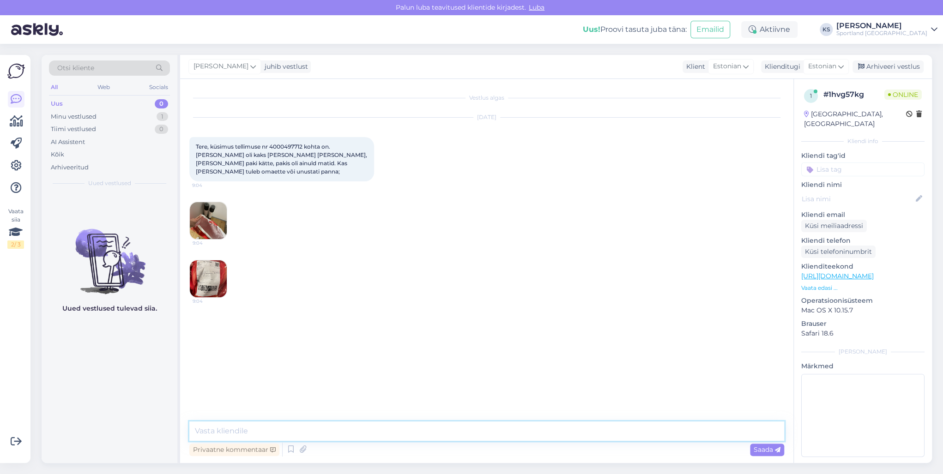
click at [533, 436] on textarea at bounding box center [486, 430] width 595 height 19
type textarea "Tere! [PERSON_NAME] klienditeenindusest"
click at [210, 212] on img at bounding box center [208, 220] width 37 height 37
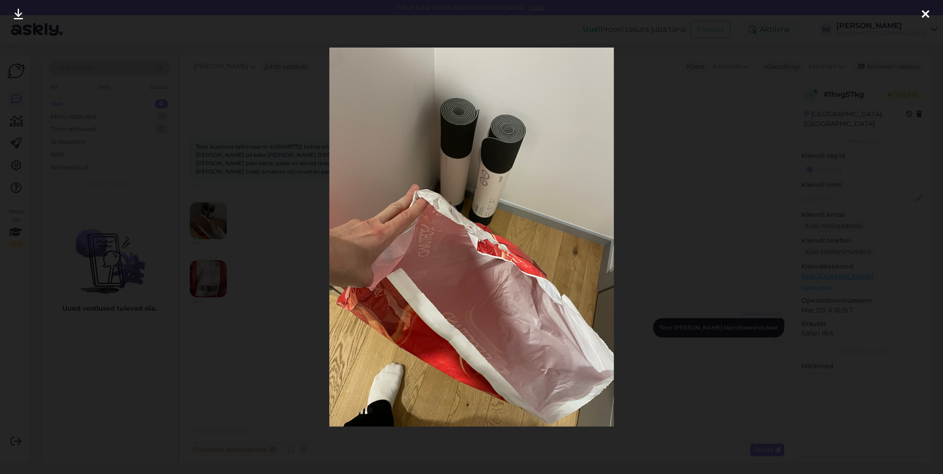
click at [907, 12] on div at bounding box center [471, 237] width 943 height 474
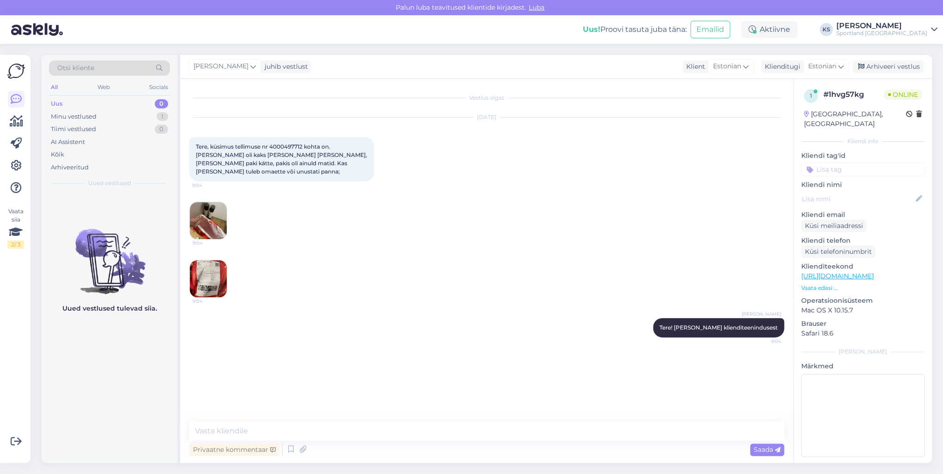
click at [297, 144] on span "Tere, küsimus tellimuse nr 4000497712 kohta on. [PERSON_NAME] oli kaks [PERSON_…" at bounding box center [282, 159] width 173 height 32
copy div "Tere, küsimus tellimuse nr 4000497712 kohta on. [PERSON_NAME] oli kaks [PERSON_…"
click at [292, 141] on div "Tere, küsimus tellimuse nr 4000497712 kohta on. [PERSON_NAME] oli kaks [PERSON_…" at bounding box center [281, 159] width 185 height 44
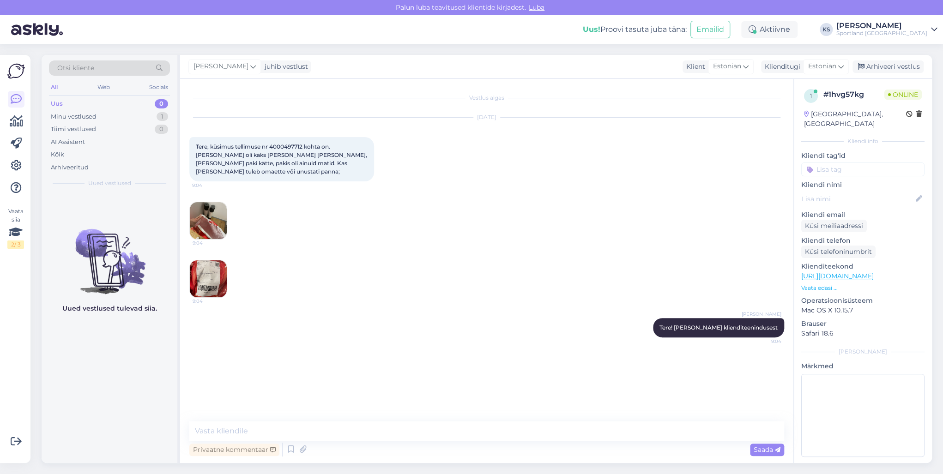
click at [290, 145] on span "Tere, küsimus tellimuse nr 4000497712 kohta on. [PERSON_NAME] oli kaks [PERSON_…" at bounding box center [282, 159] width 173 height 32
copy span "4000497712"
click at [289, 452] on icon at bounding box center [290, 450] width 11 height 14
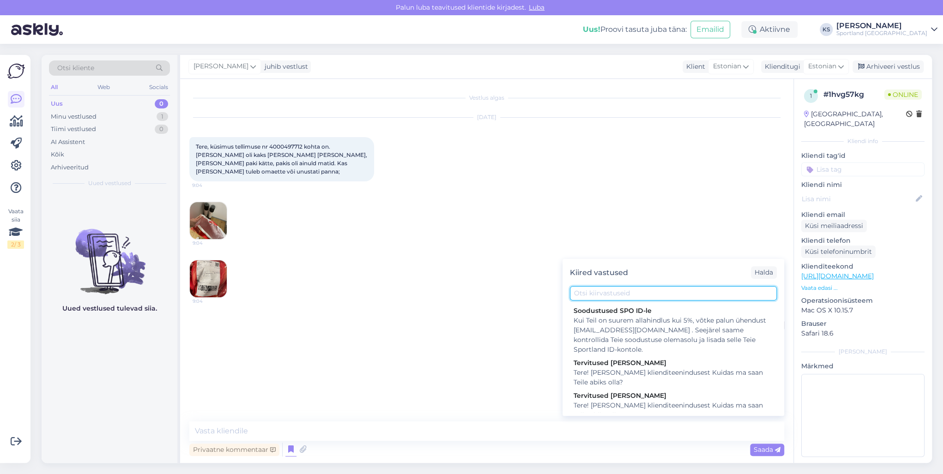
click at [641, 290] on input "text" at bounding box center [673, 293] width 207 height 14
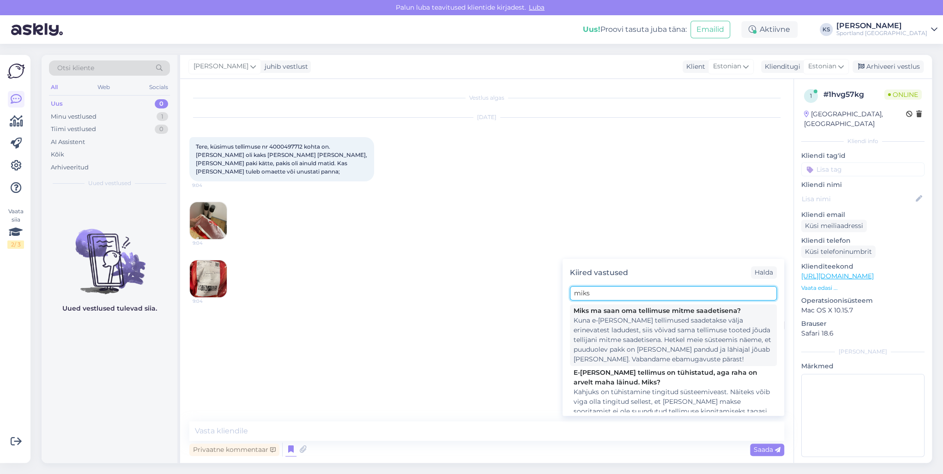
type input "miks"
click at [648, 318] on div "Kuna e-[PERSON_NAME] tellimused saadetakse välja erinevatest ladudest, siis või…" at bounding box center [672, 340] width 199 height 48
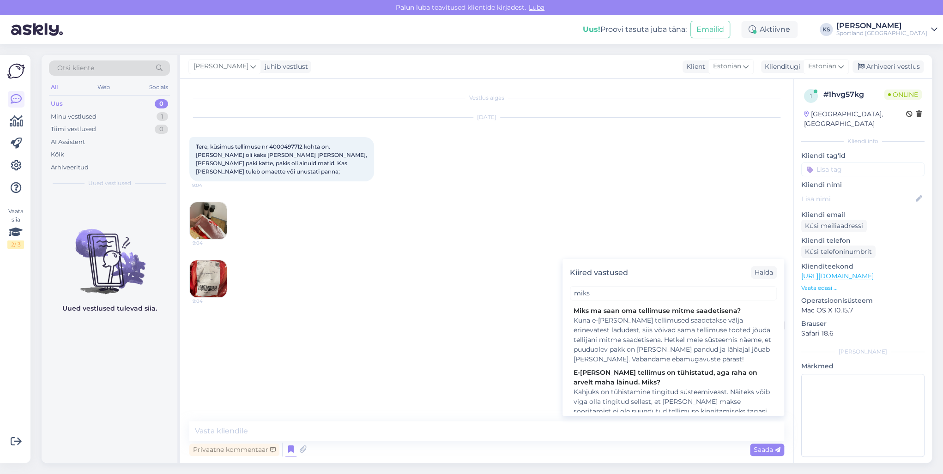
type textarea "Kuna e-[PERSON_NAME] tellimused saadetakse välja erinevatest ladudest, siis või…"
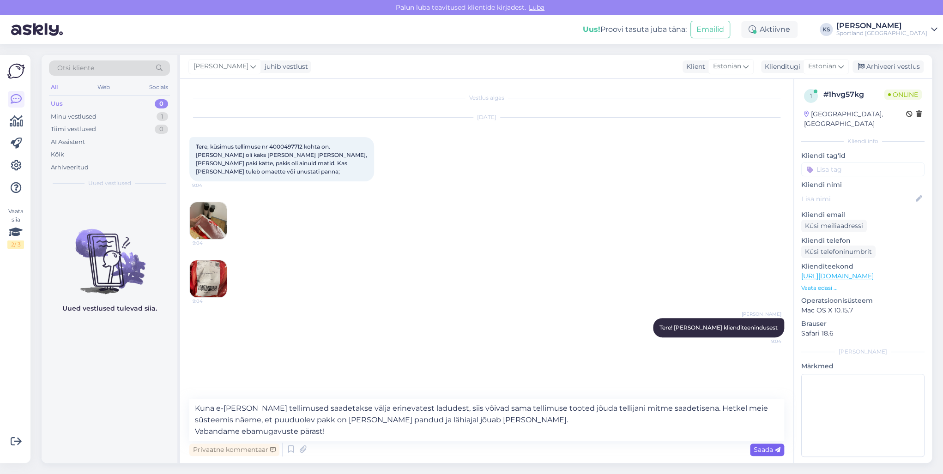
click at [779, 451] on icon at bounding box center [778, 450] width 6 height 6
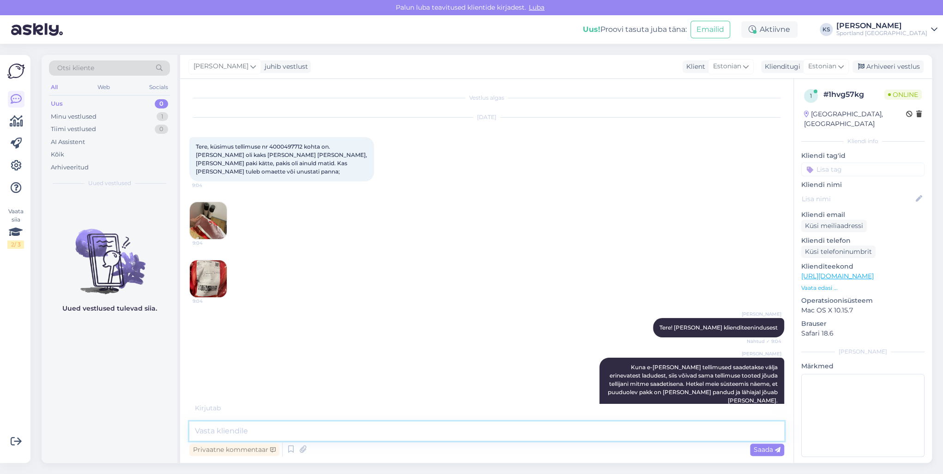
click at [287, 438] on textarea at bounding box center [486, 430] width 595 height 19
paste textarea "CC857267895EE"
type textarea "Selle paki jälgimiskood: CC857267895EE'"
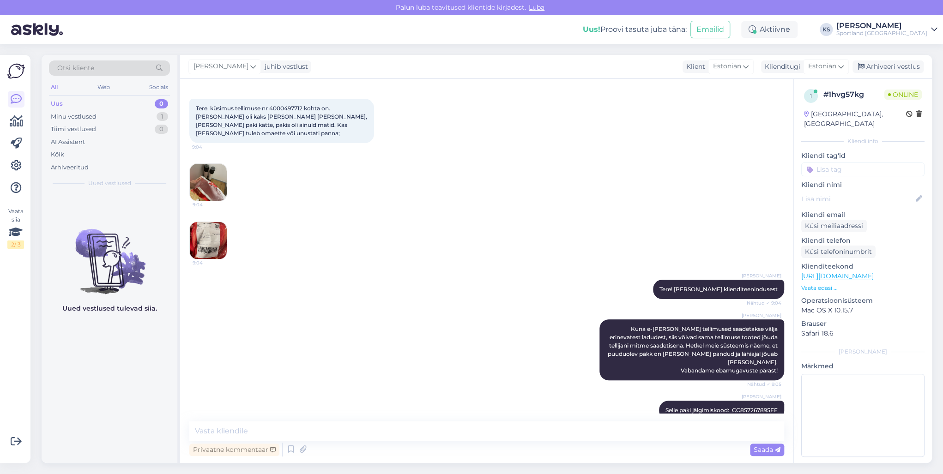
click at [220, 222] on img at bounding box center [208, 240] width 37 height 37
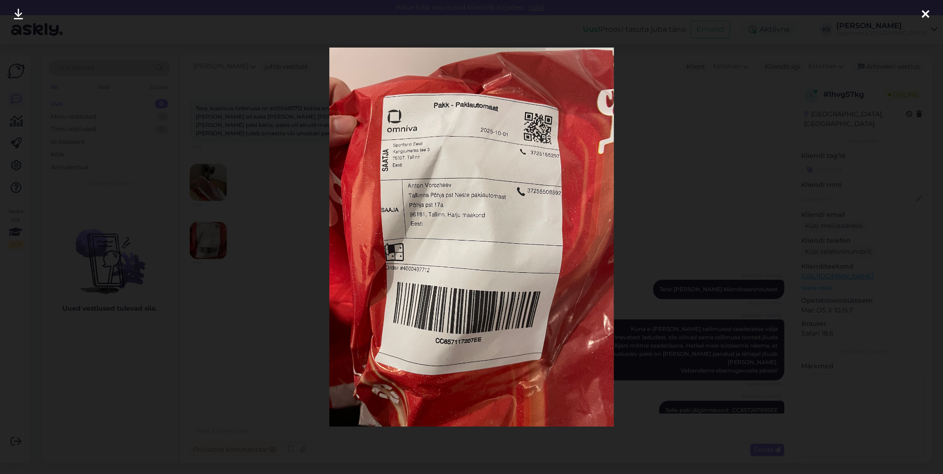
click at [921, 14] on icon at bounding box center [924, 15] width 7 height 12
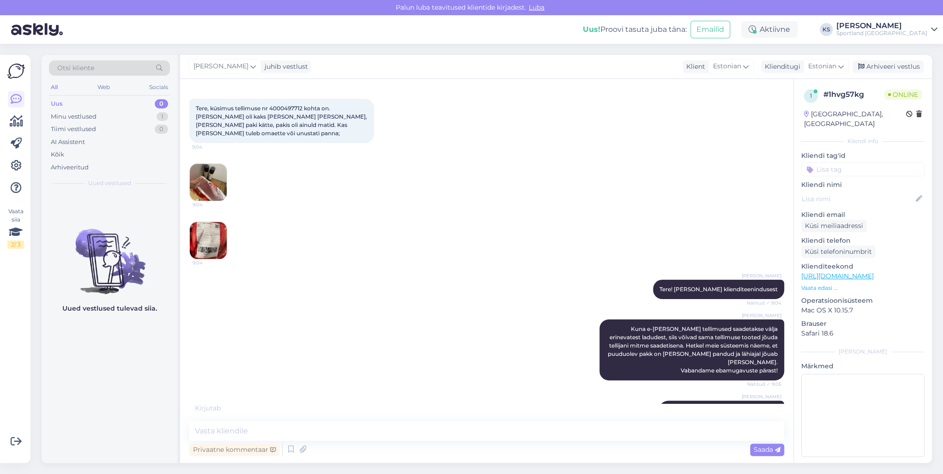
scroll to position [48, 0]
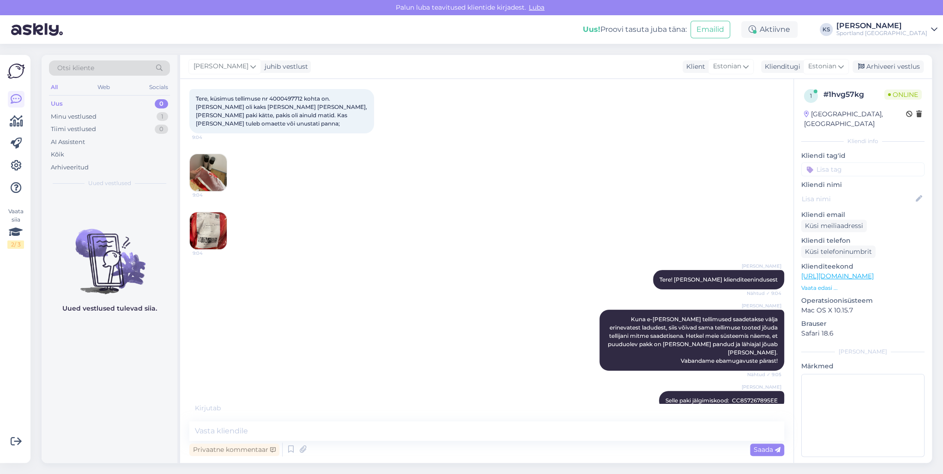
click at [844, 163] on input at bounding box center [862, 170] width 123 height 14
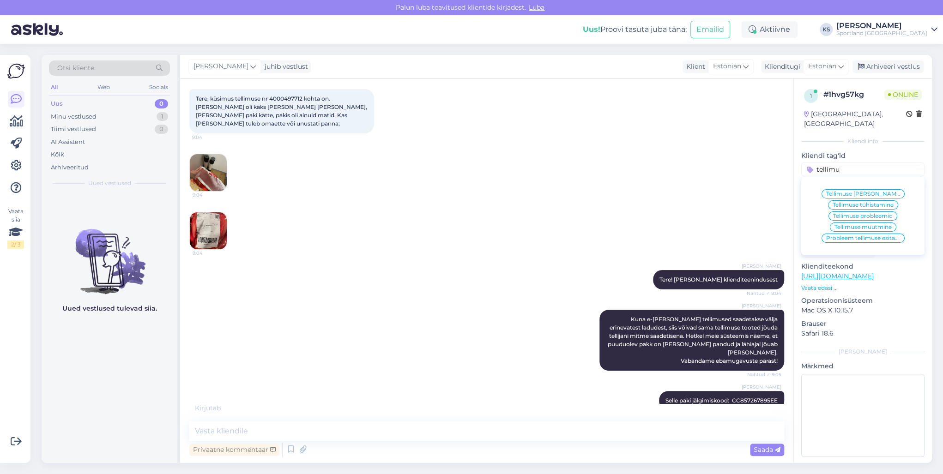
type input "tellimu"
click at [867, 191] on span "Tellimuse [PERSON_NAME] info" at bounding box center [863, 194] width 74 height 6
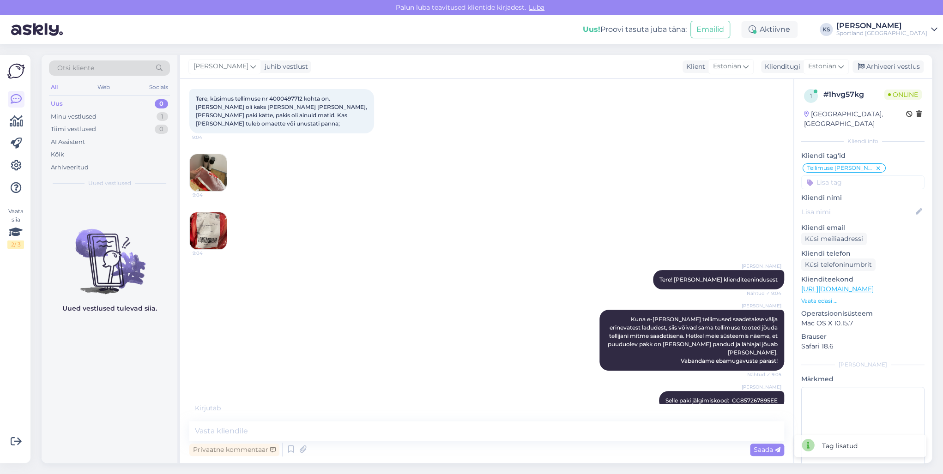
click at [859, 163] on div "Tellimuse [PERSON_NAME] info" at bounding box center [843, 167] width 83 height 9
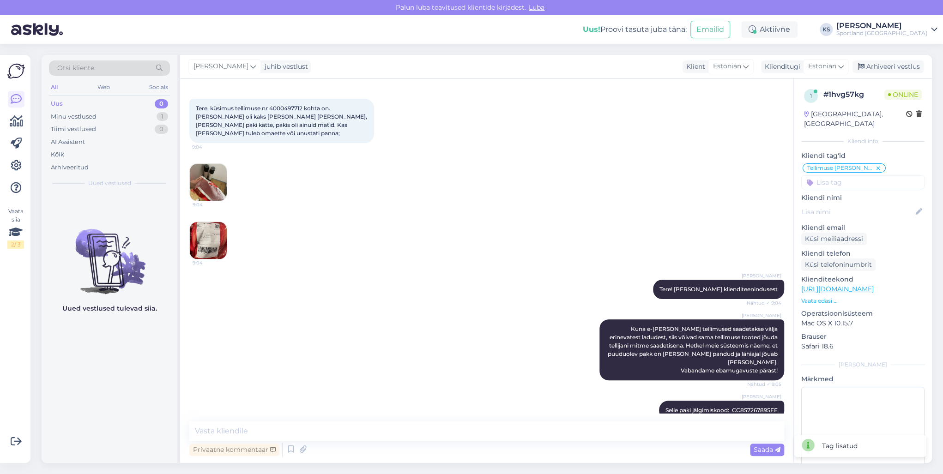
click at [859, 175] on input at bounding box center [862, 182] width 123 height 14
type input "s"
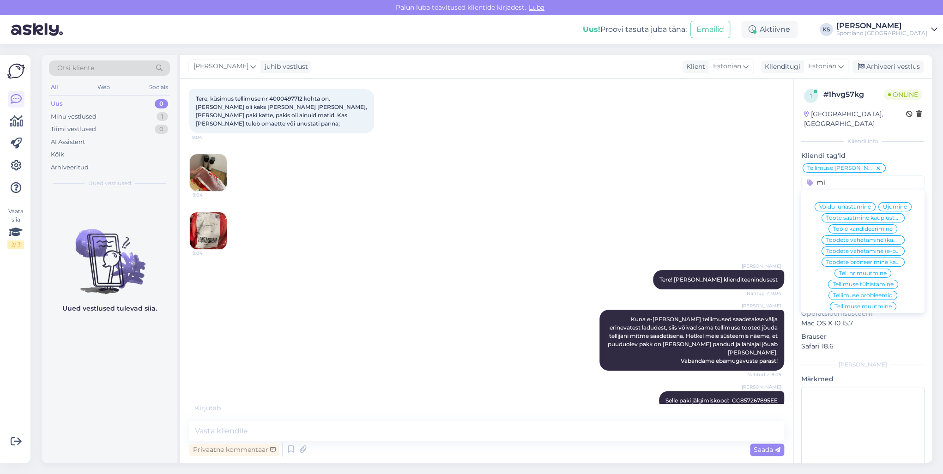
type input "m"
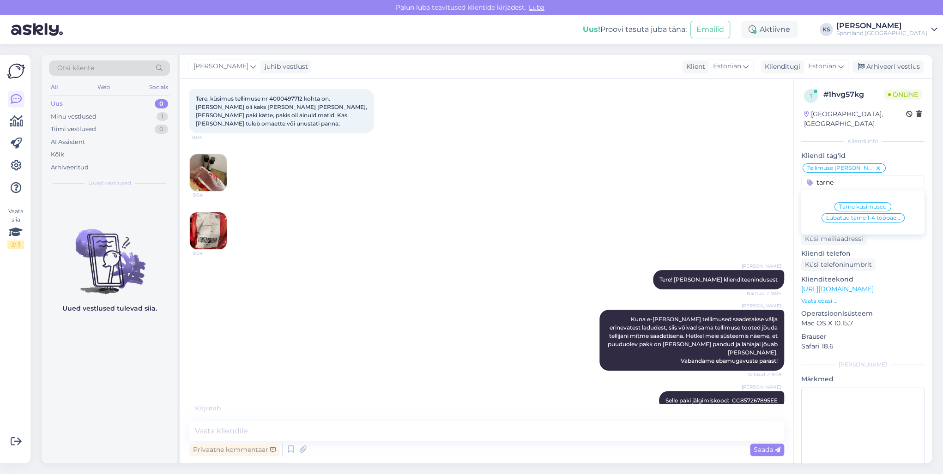
type input "tarne"
click at [542, 197] on div "[DATE] Tere, küsimus tellimuse nr 4000497712 kohta on. [PERSON_NAME] oli kaks […" at bounding box center [486, 160] width 595 height 200
click at [377, 434] on textarea at bounding box center [486, 430] width 595 height 19
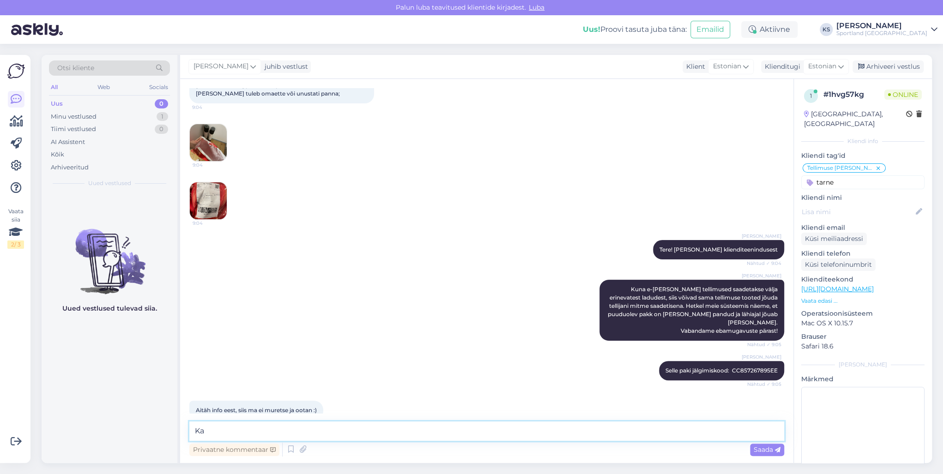
type textarea "K"
type textarea "Palun, kas ma saan teile kuidagi veel aidata?"
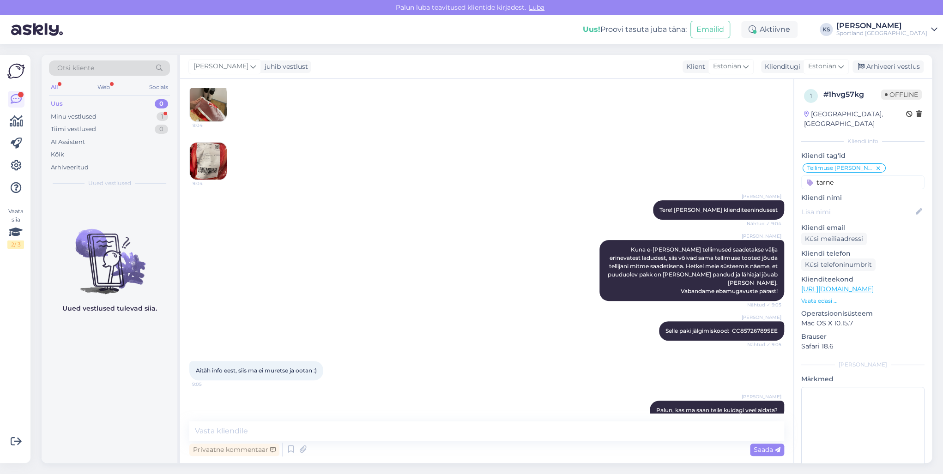
scroll to position [157, 0]
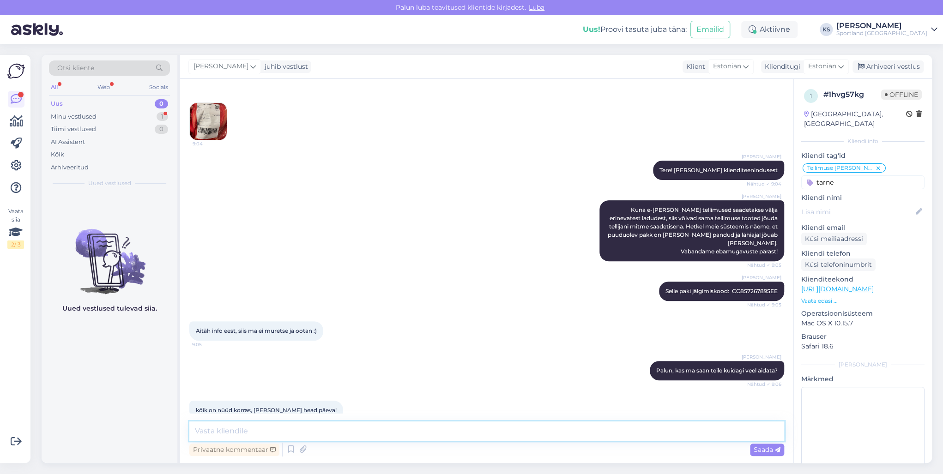
click at [275, 436] on textarea at bounding box center [486, 430] width 595 height 19
type textarea "Super, soovin teilegi ilusat päeva!"
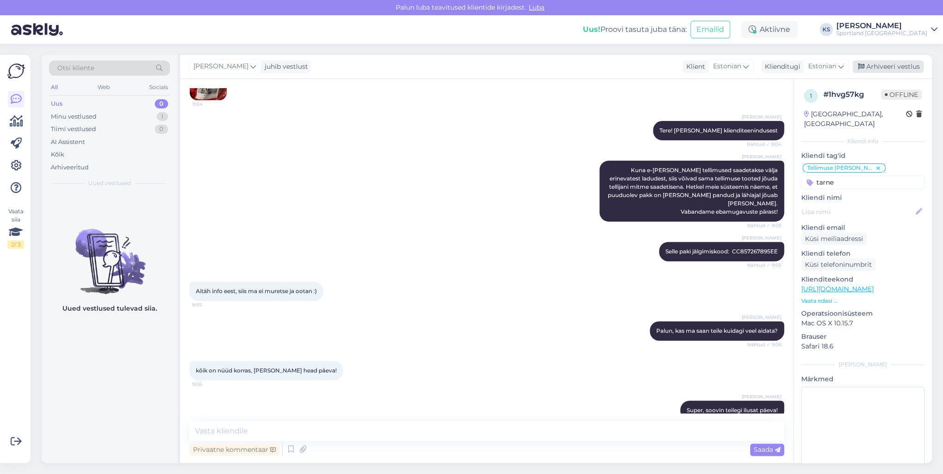
click at [877, 62] on div "Arhiveeri vestlus" at bounding box center [887, 66] width 71 height 12
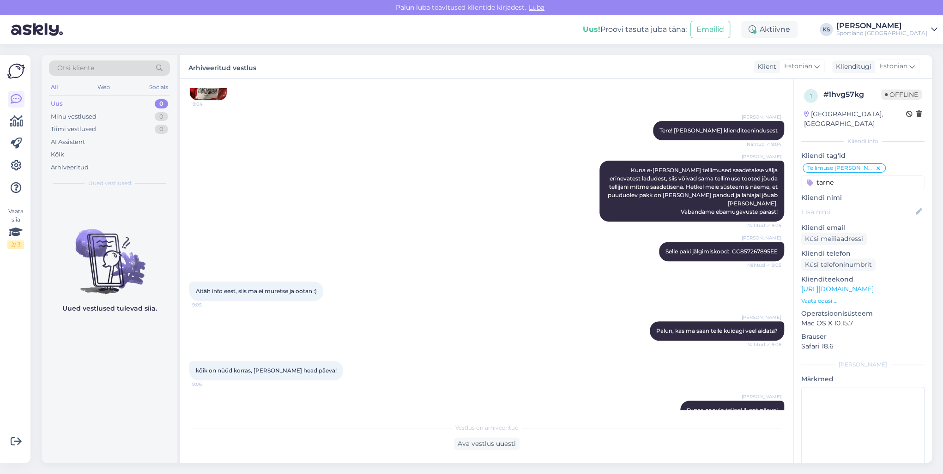
click at [914, 39] on div "Uus! Proovi tasuta [PERSON_NAME]: Emailid Aktiivne KS [PERSON_NAME] Sportland […" at bounding box center [471, 29] width 943 height 29
click at [916, 30] on div "Sportland [GEOGRAPHIC_DATA]" at bounding box center [881, 33] width 91 height 7
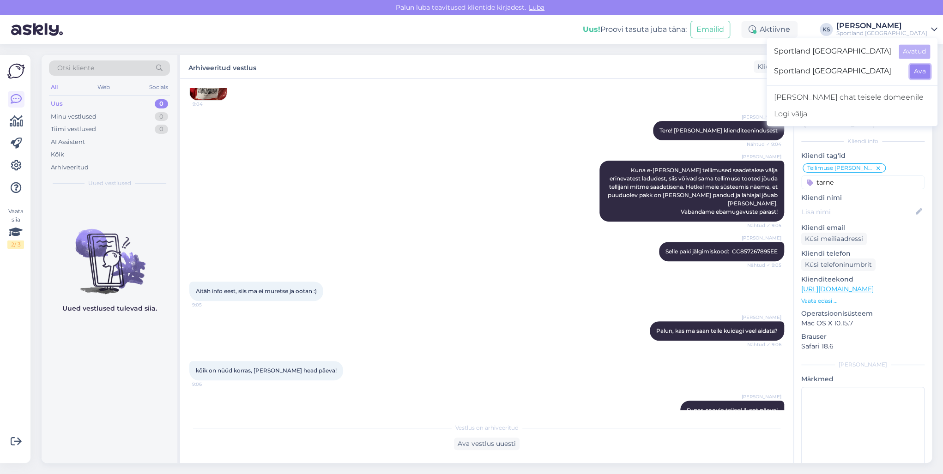
click at [927, 68] on button "Ava" at bounding box center [919, 71] width 20 height 14
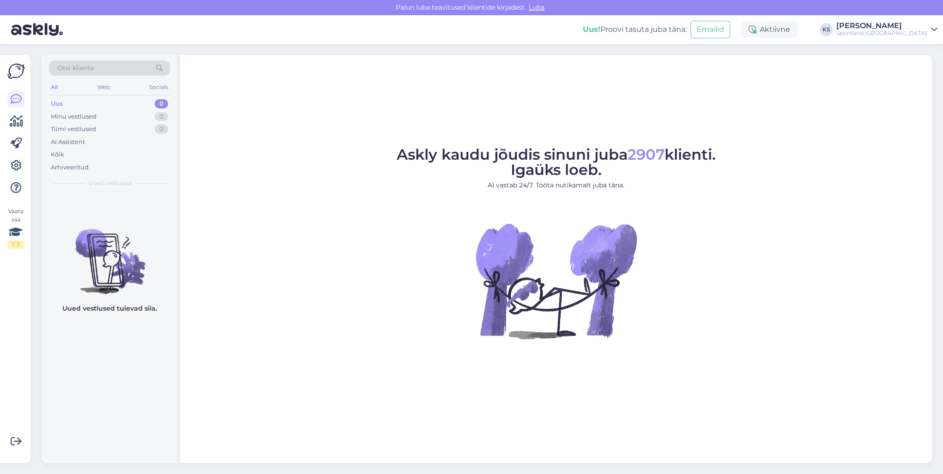
click at [913, 30] on div "Sportland [GEOGRAPHIC_DATA]" at bounding box center [881, 33] width 91 height 7
click at [916, 42] on div "Sportland [GEOGRAPHIC_DATA] Ava" at bounding box center [851, 52] width 171 height 20
click at [924, 48] on button "Ava" at bounding box center [919, 51] width 20 height 14
